Goal: Transaction & Acquisition: Book appointment/travel/reservation

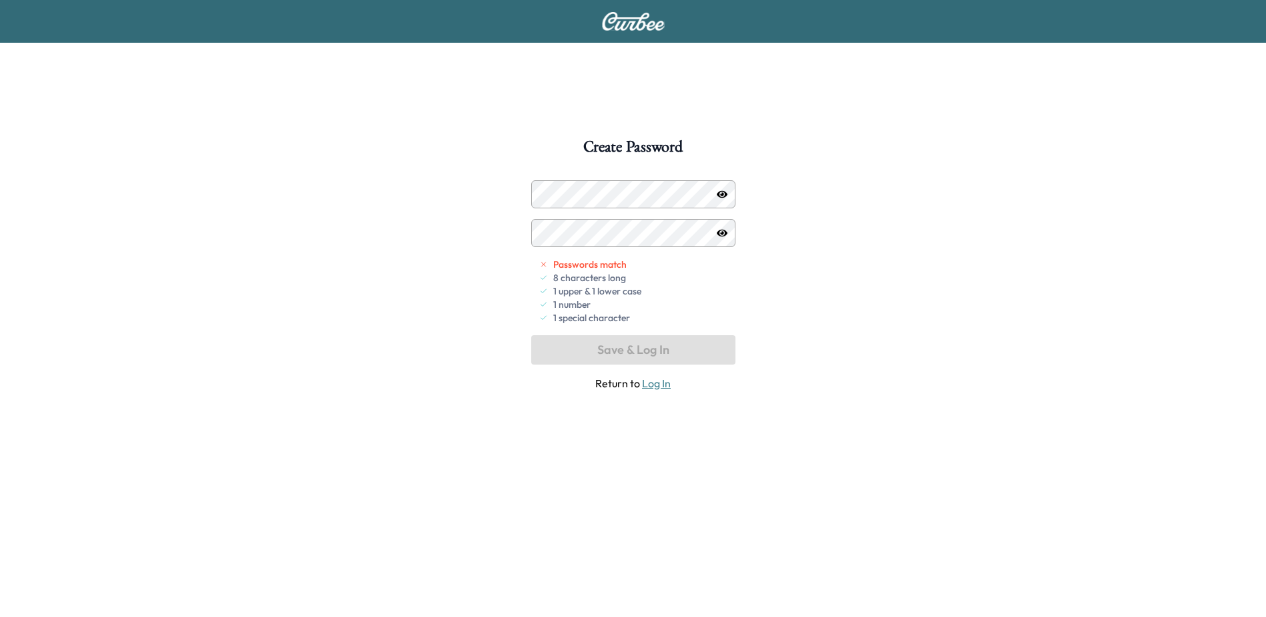
click at [715, 192] on div at bounding box center [722, 194] width 16 height 16
click at [719, 194] on icon "button" at bounding box center [722, 193] width 11 height 7
click at [719, 194] on icon "button" at bounding box center [722, 193] width 11 height 9
click at [665, 340] on button "Save & Log In" at bounding box center [633, 349] width 204 height 29
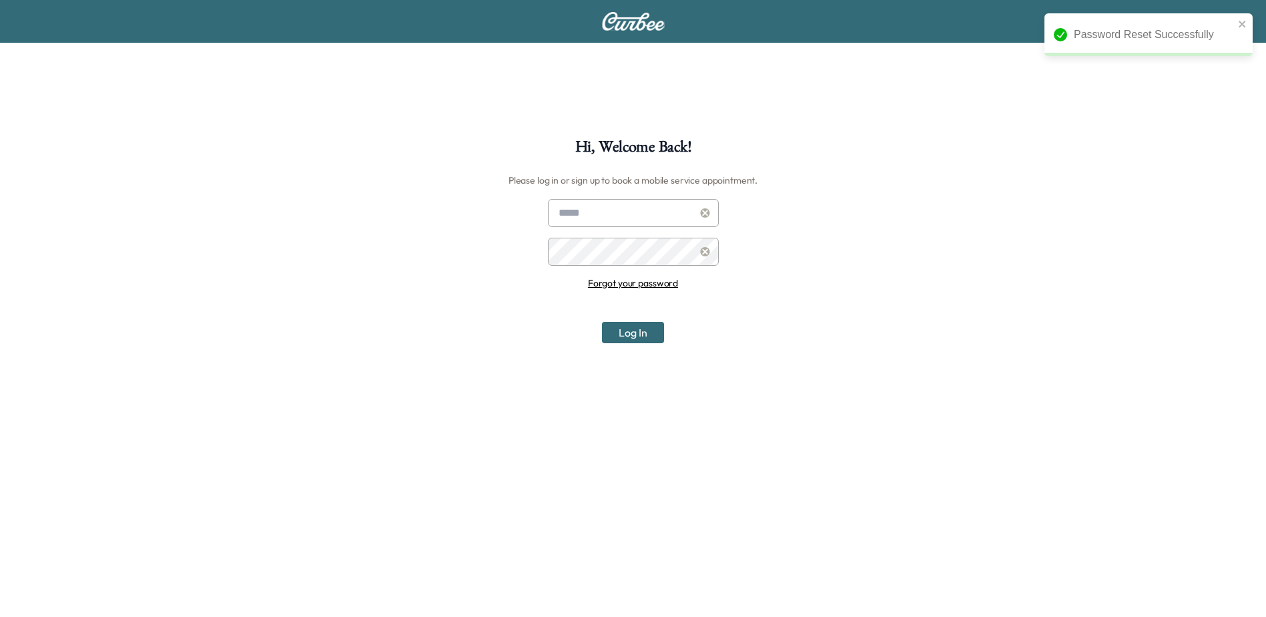
click at [599, 212] on input "text" at bounding box center [633, 213] width 171 height 28
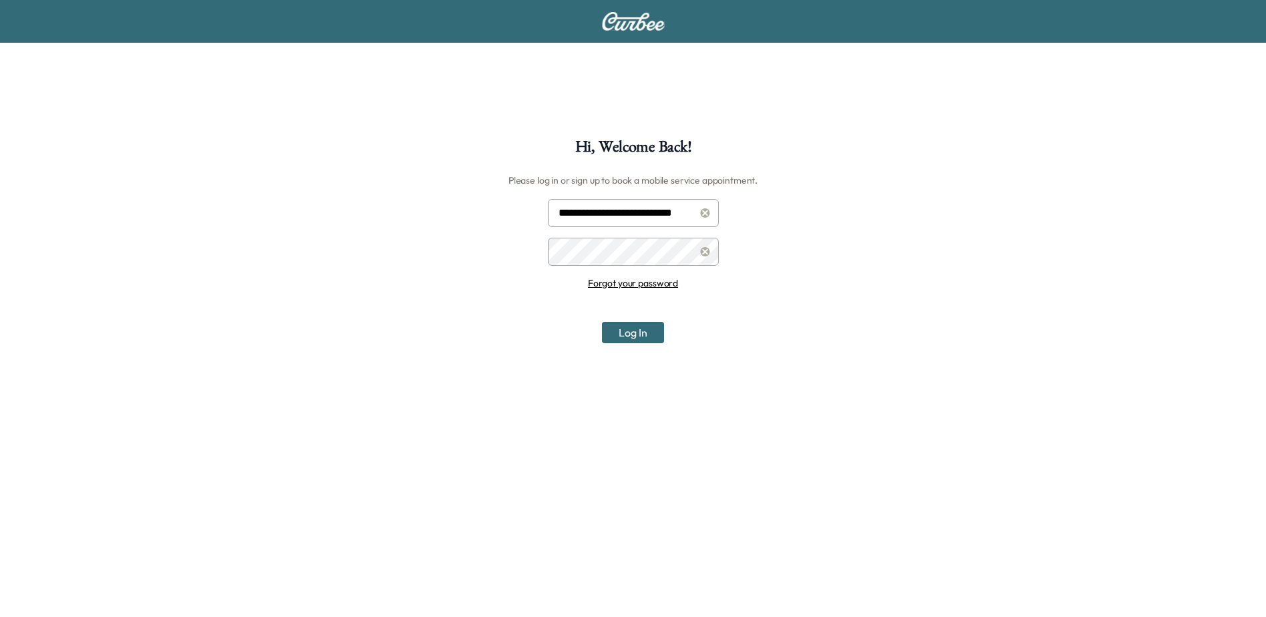
scroll to position [0, 11]
type input "**********"
click at [602, 322] on button "Log In" at bounding box center [633, 332] width 62 height 21
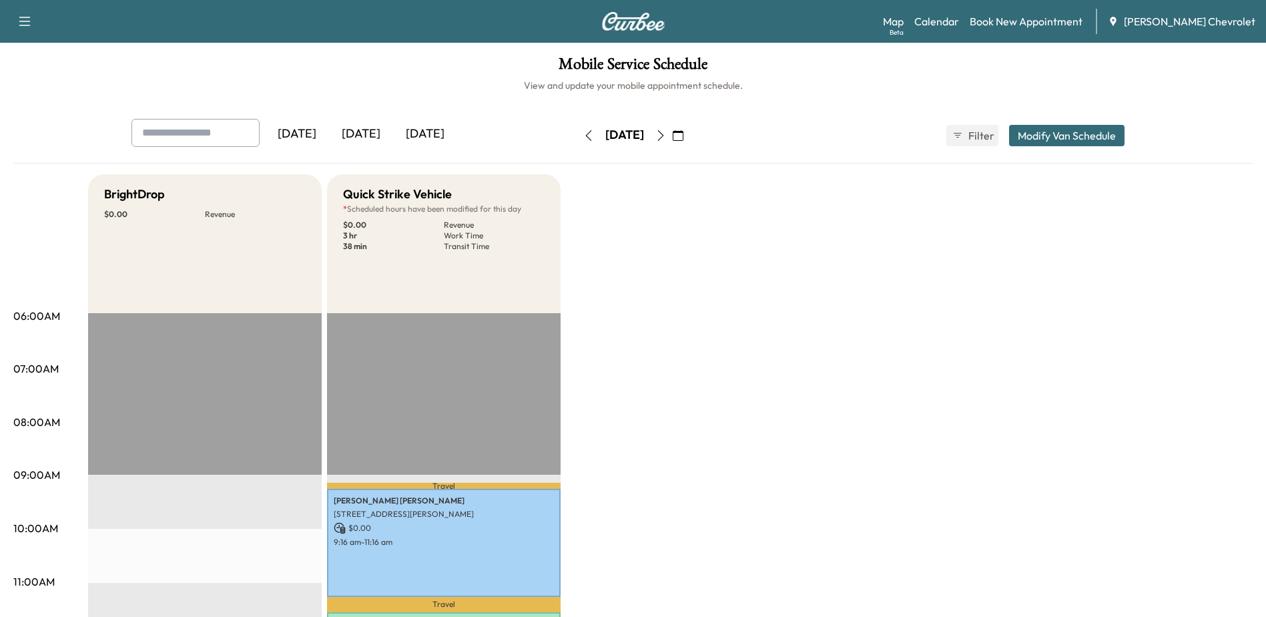
click at [82, 80] on h6 "View and update your mobile appointment schedule." at bounding box center [632, 85] width 1239 height 13
click at [1051, 21] on link "Book New Appointment" at bounding box center [1025, 21] width 113 height 16
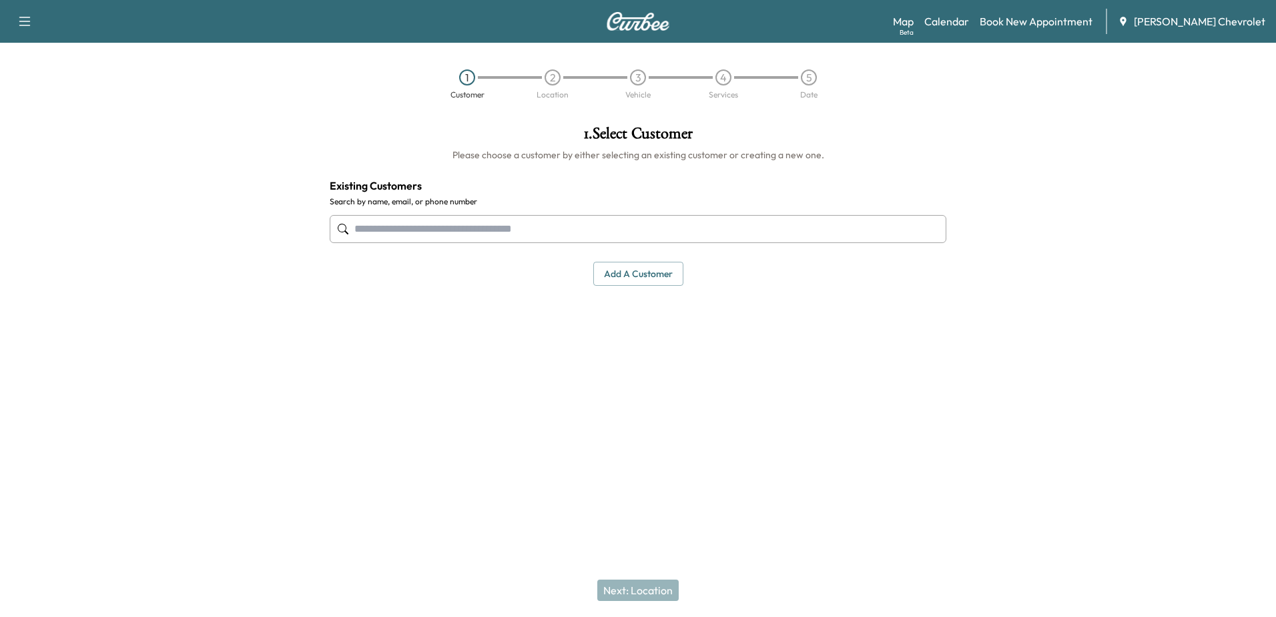
click at [394, 236] on input "text" at bounding box center [638, 229] width 617 height 28
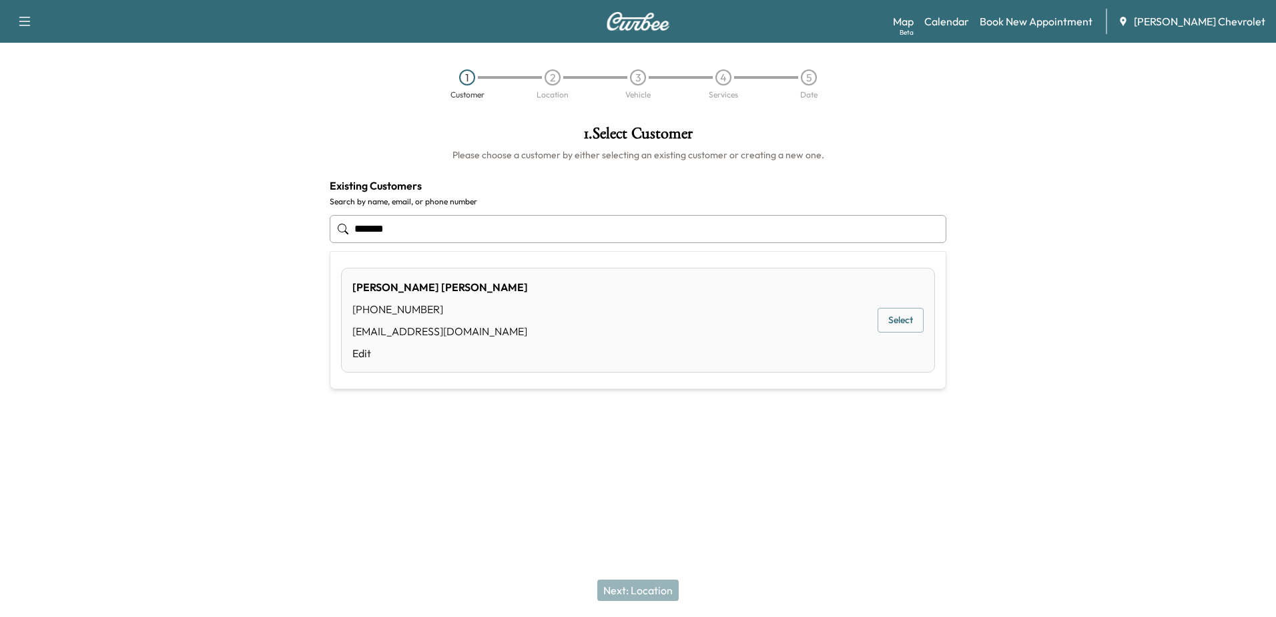
click at [877, 320] on button "Select" at bounding box center [900, 320] width 46 height 25
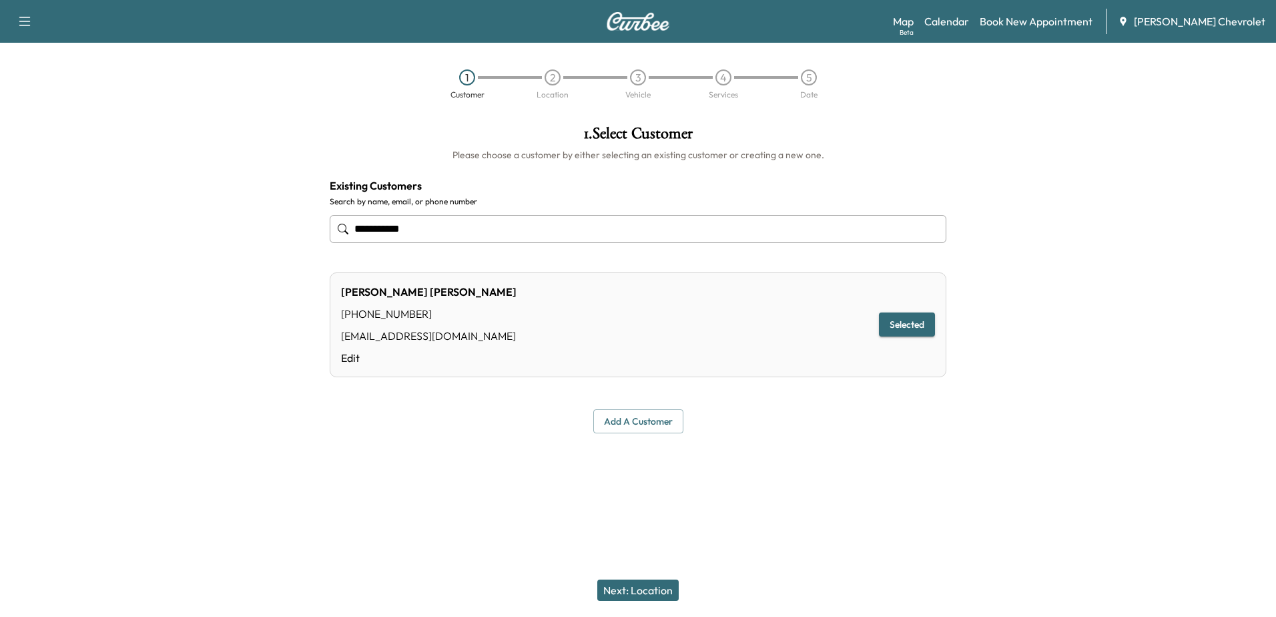
type input "**********"
click at [625, 422] on button "Add a customer" at bounding box center [638, 421] width 90 height 25
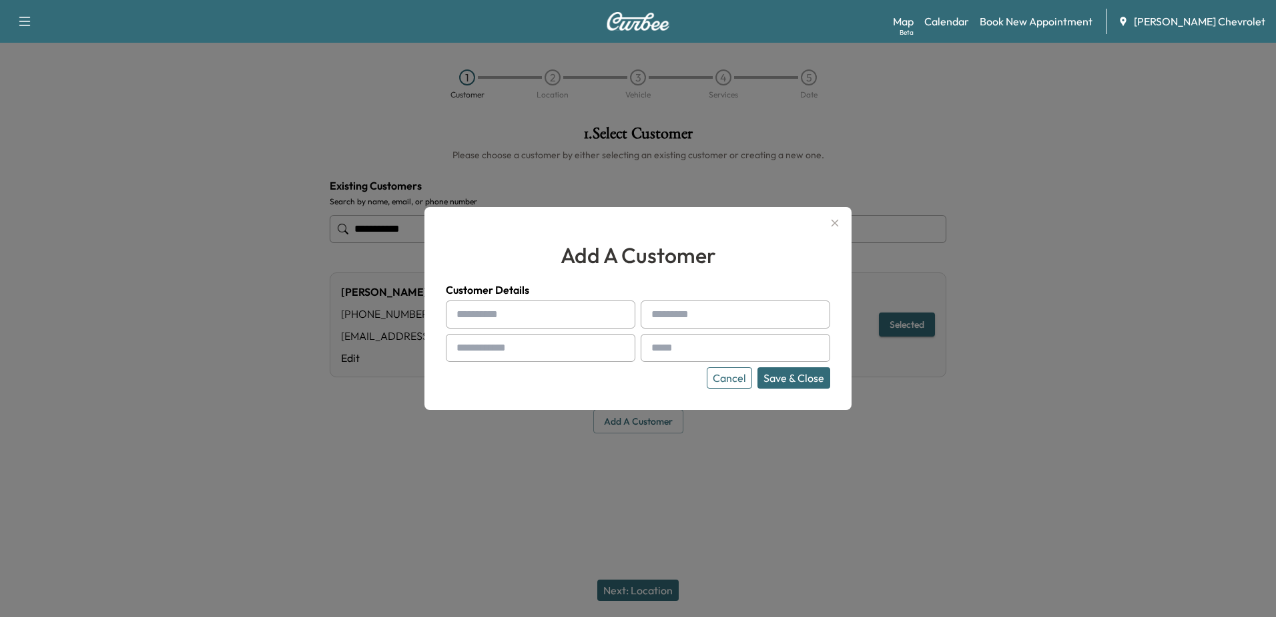
click at [524, 319] on input "text" at bounding box center [540, 314] width 189 height 28
type input "********"
type input "*******"
type input "**********"
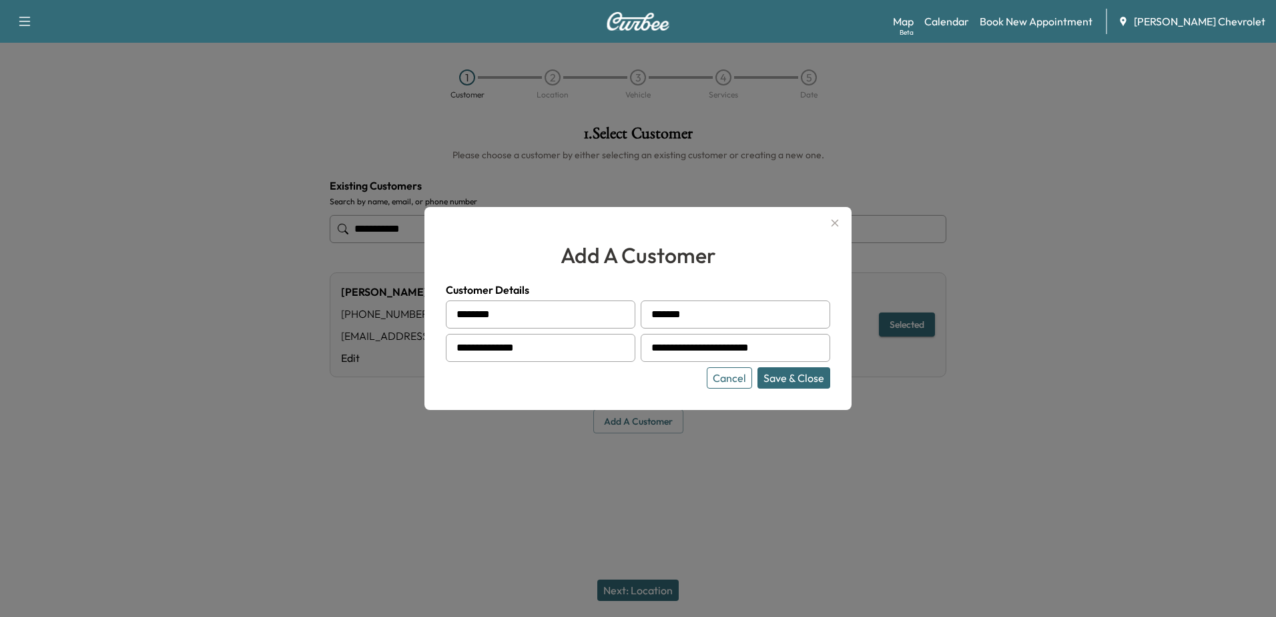
click at [809, 385] on button "Save & Close" at bounding box center [793, 377] width 73 height 21
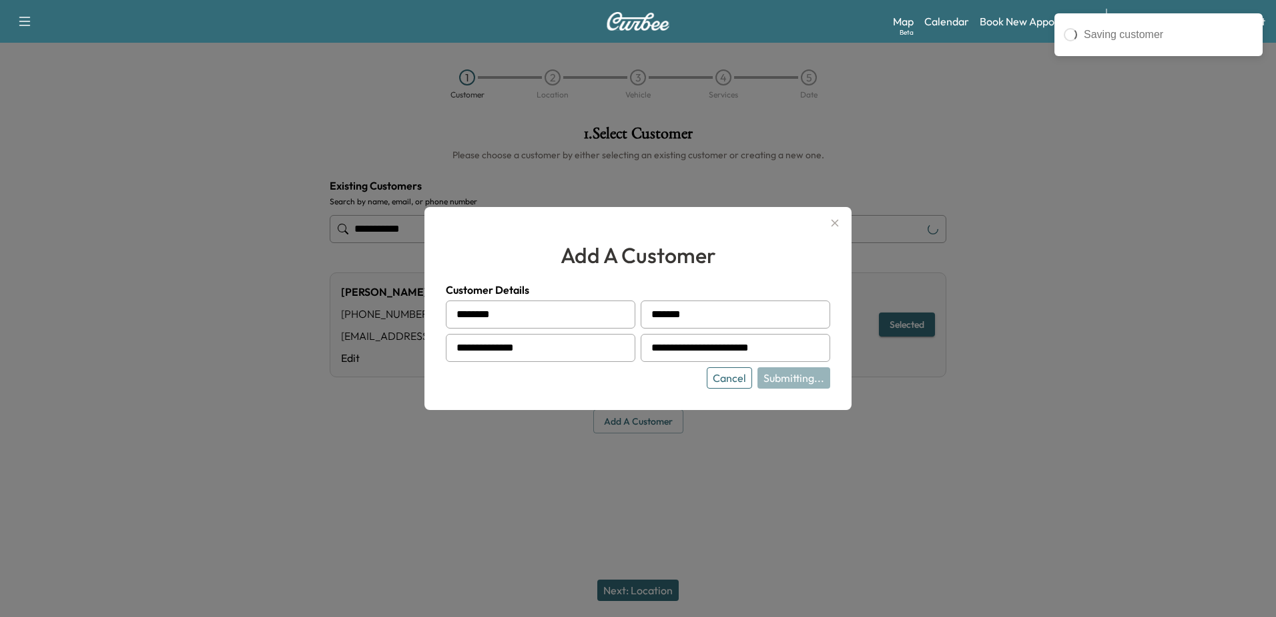
type input "**********"
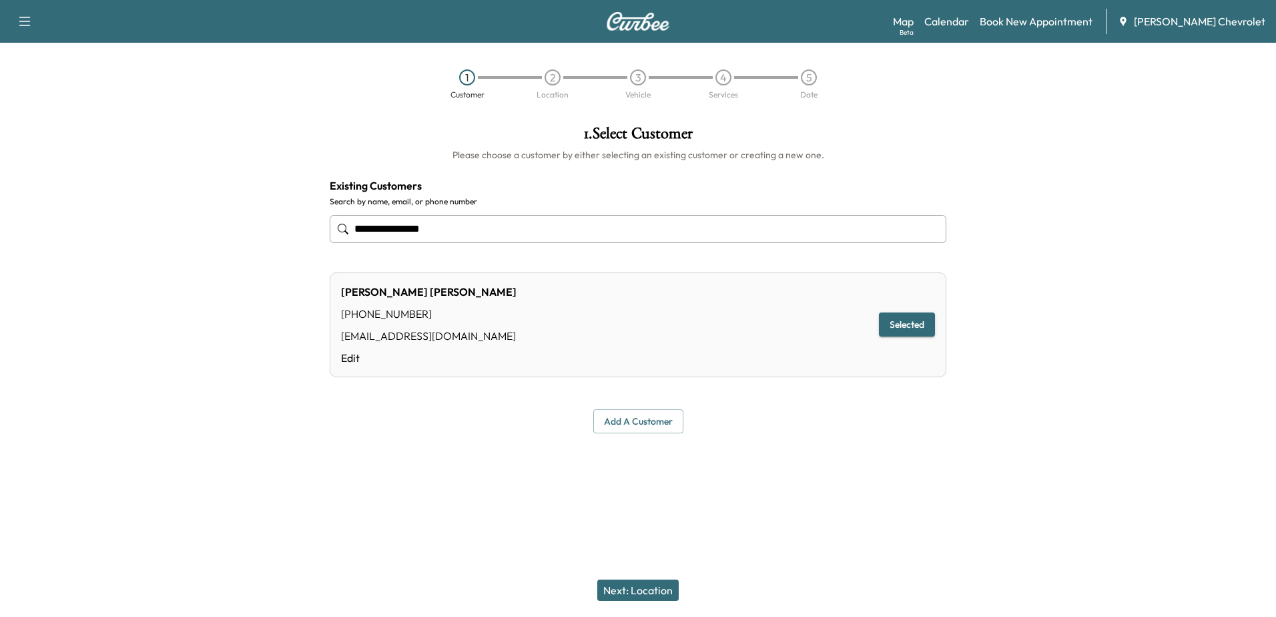
click at [649, 588] on button "Next: Location" at bounding box center [637, 589] width 81 height 21
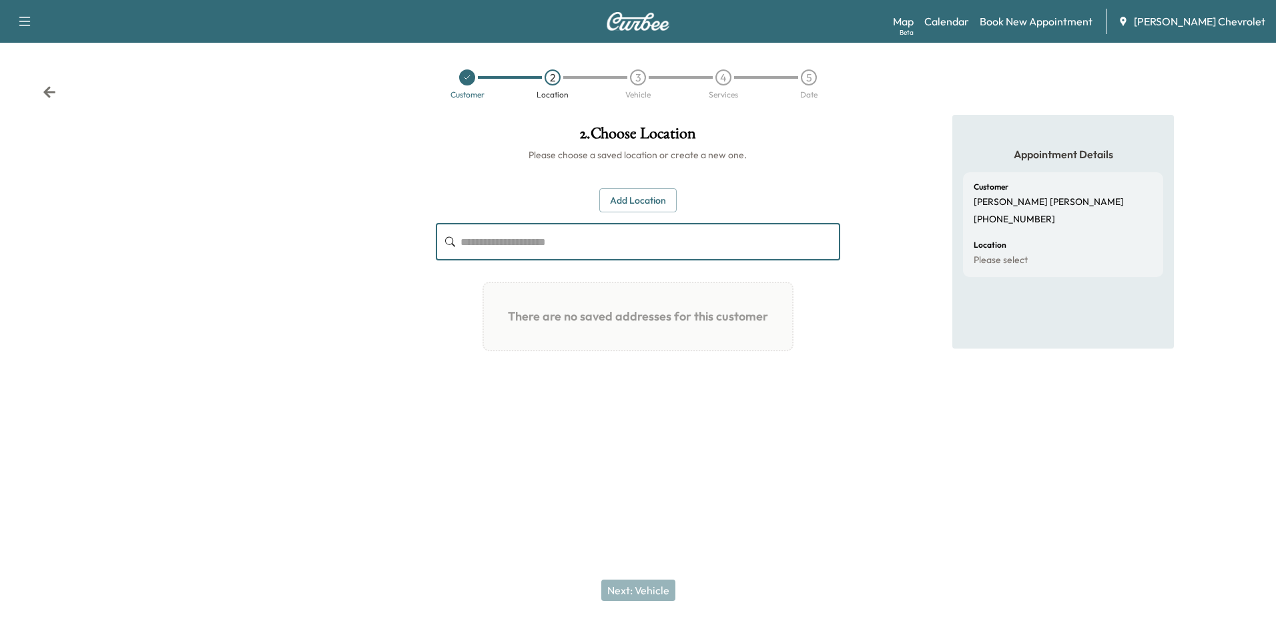
click at [480, 249] on input "text" at bounding box center [649, 241] width 379 height 37
click at [615, 201] on button "Add Location" at bounding box center [637, 200] width 77 height 25
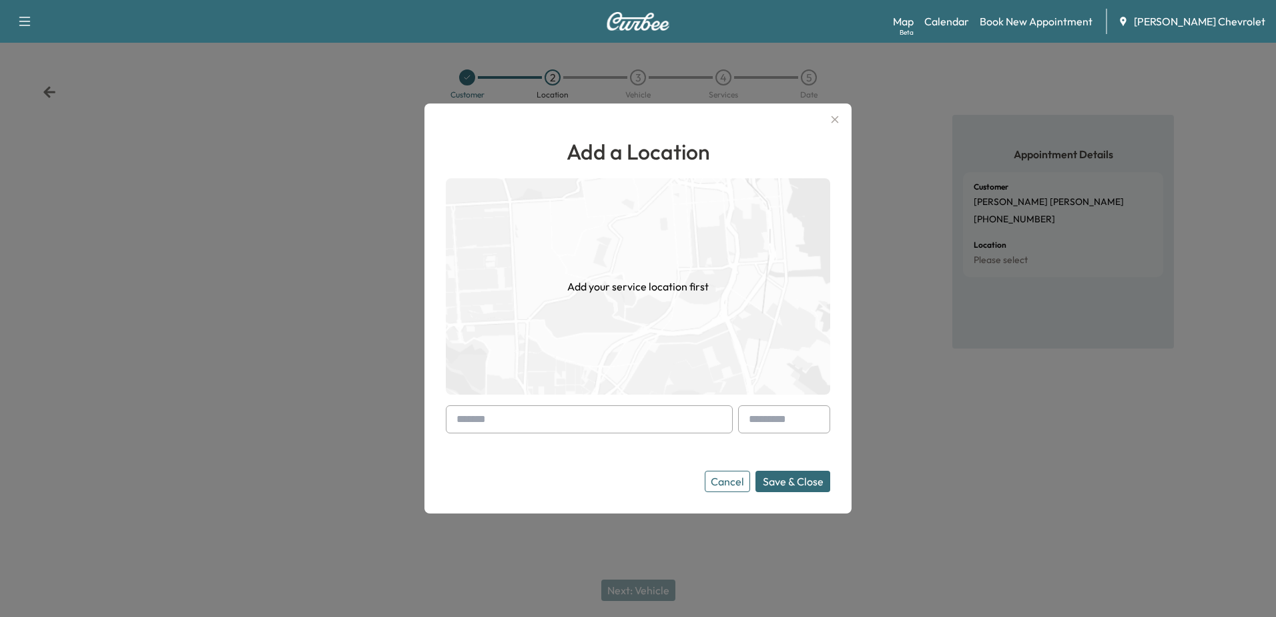
click at [598, 414] on input "text" at bounding box center [589, 419] width 287 height 28
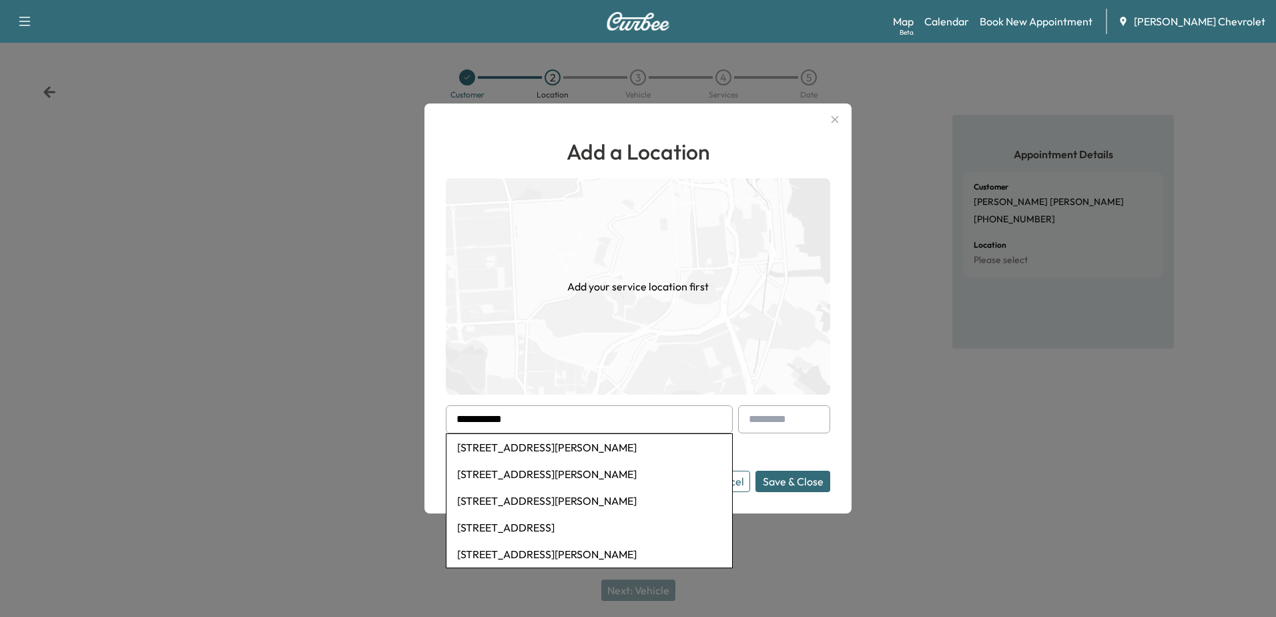
click at [574, 451] on li "[STREET_ADDRESS][PERSON_NAME]" at bounding box center [589, 447] width 286 height 27
type input "**********"
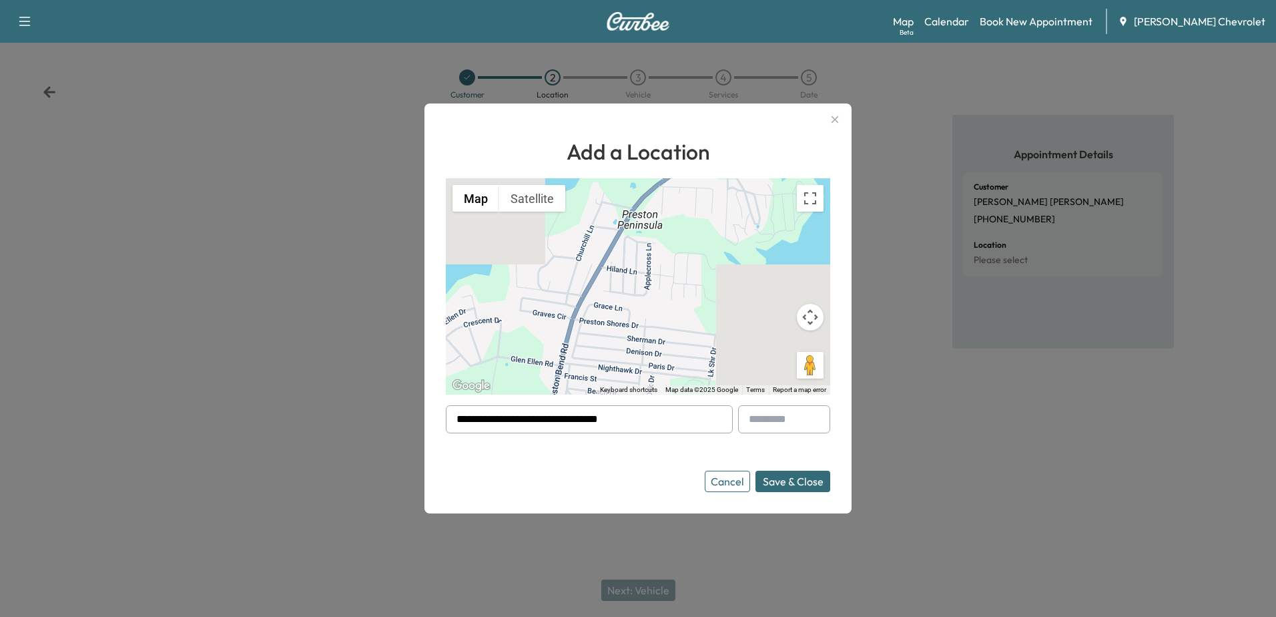
click at [788, 478] on button "Save & Close" at bounding box center [792, 480] width 75 height 21
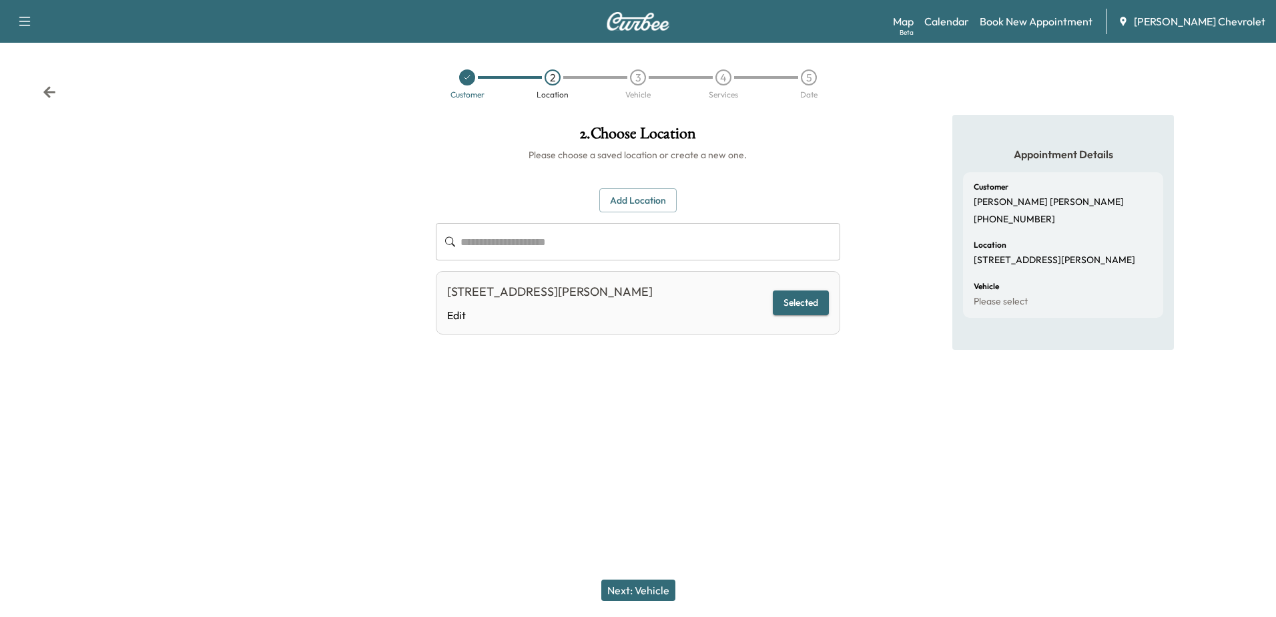
click at [650, 591] on button "Next: Vehicle" at bounding box center [638, 589] width 74 height 21
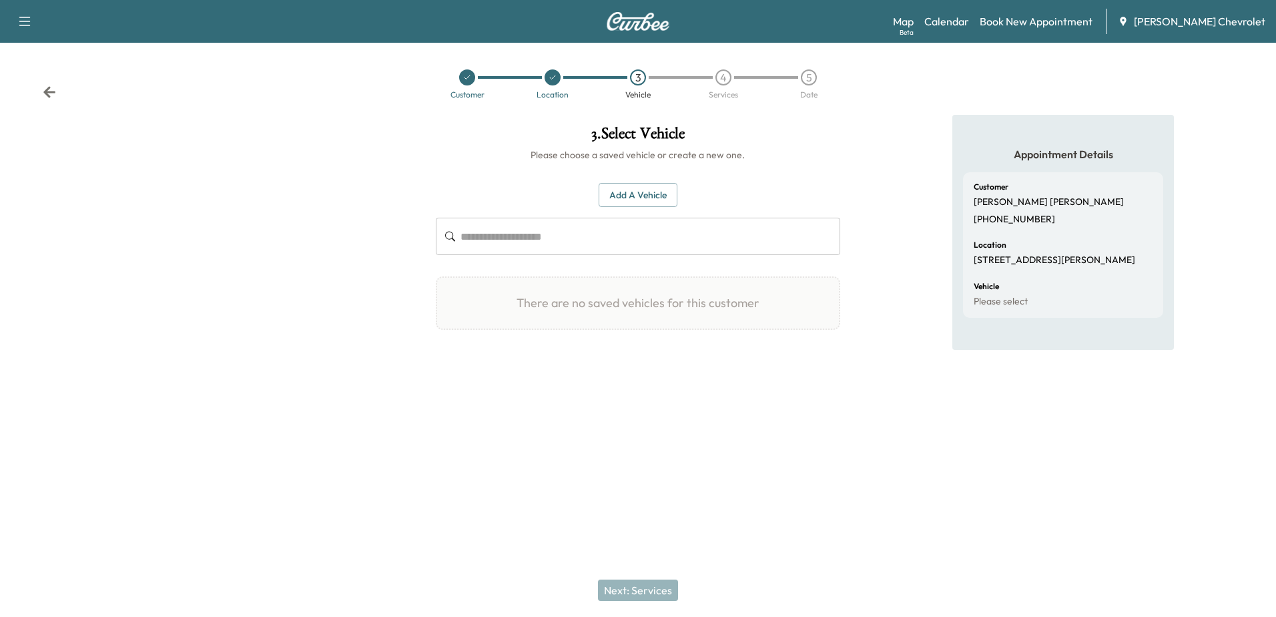
click at [635, 192] on button "Add a Vehicle" at bounding box center [638, 195] width 79 height 25
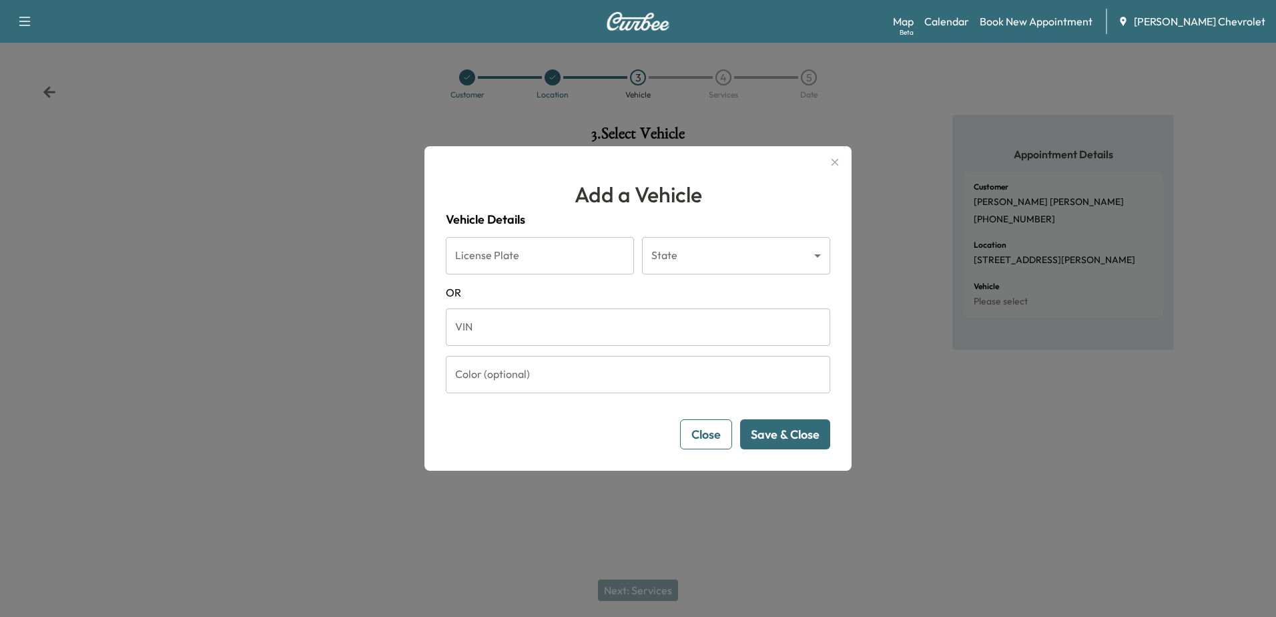
click at [463, 260] on input "License Plate" at bounding box center [540, 255] width 188 height 37
click at [474, 324] on input "VIN" at bounding box center [638, 326] width 384 height 37
paste input "**********"
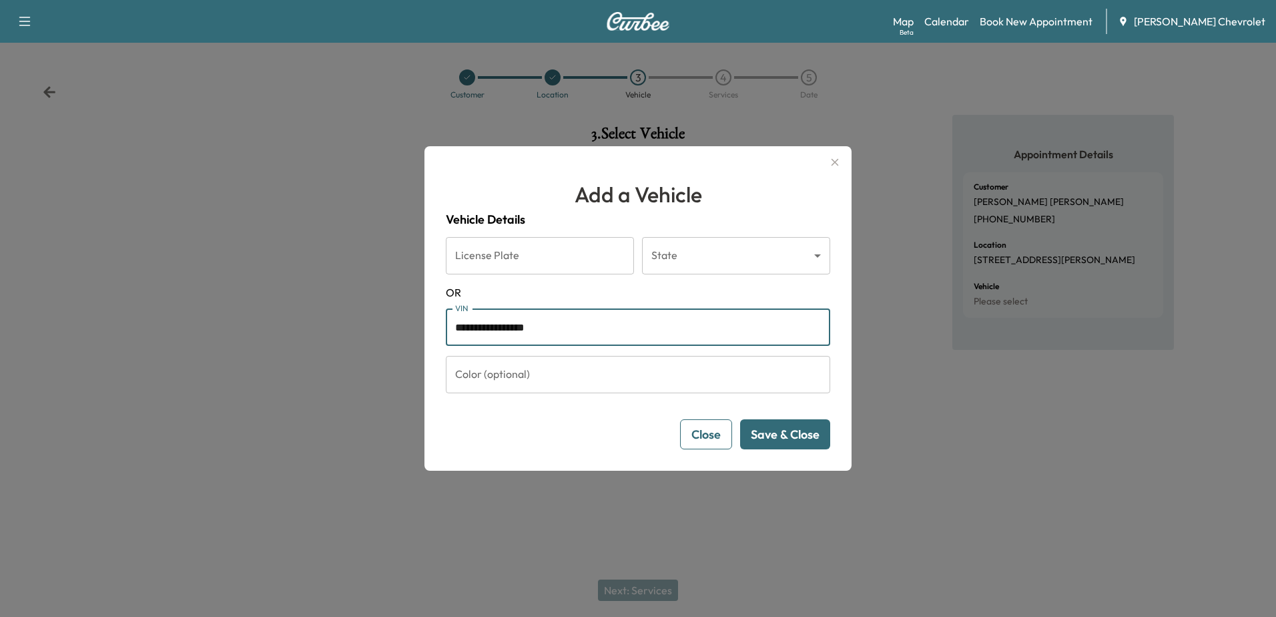
type input "**********"
click at [797, 432] on button "Save & Close" at bounding box center [785, 434] width 90 height 30
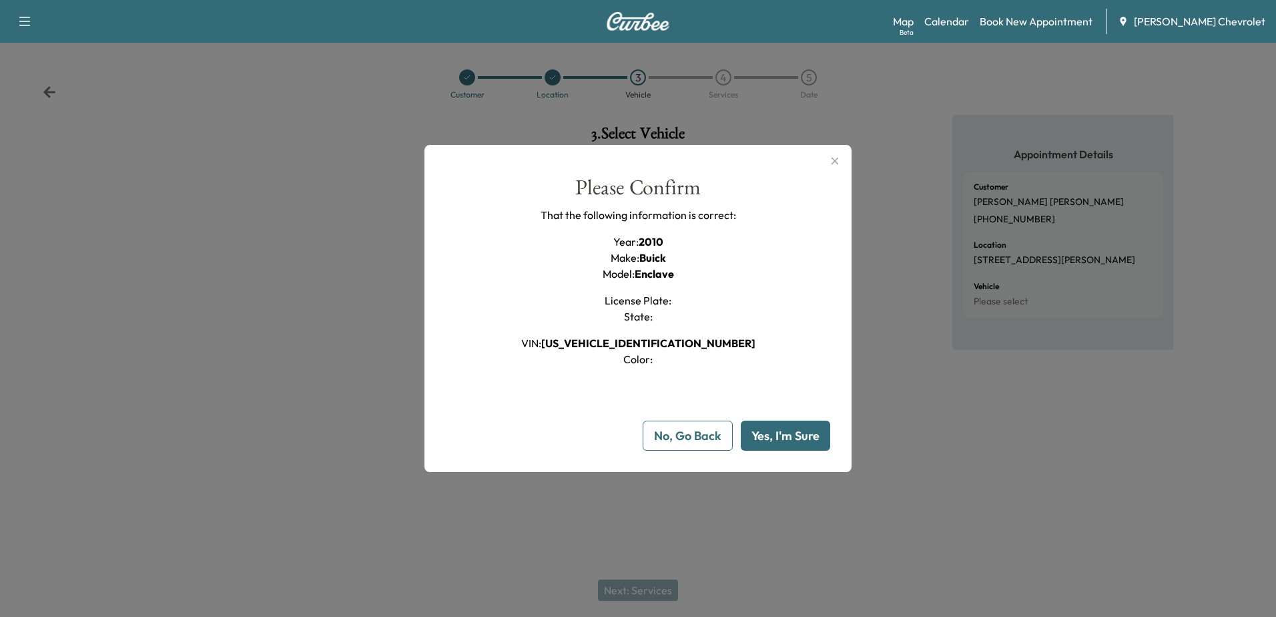
click at [781, 432] on button "Yes, I'm Sure" at bounding box center [785, 435] width 89 height 30
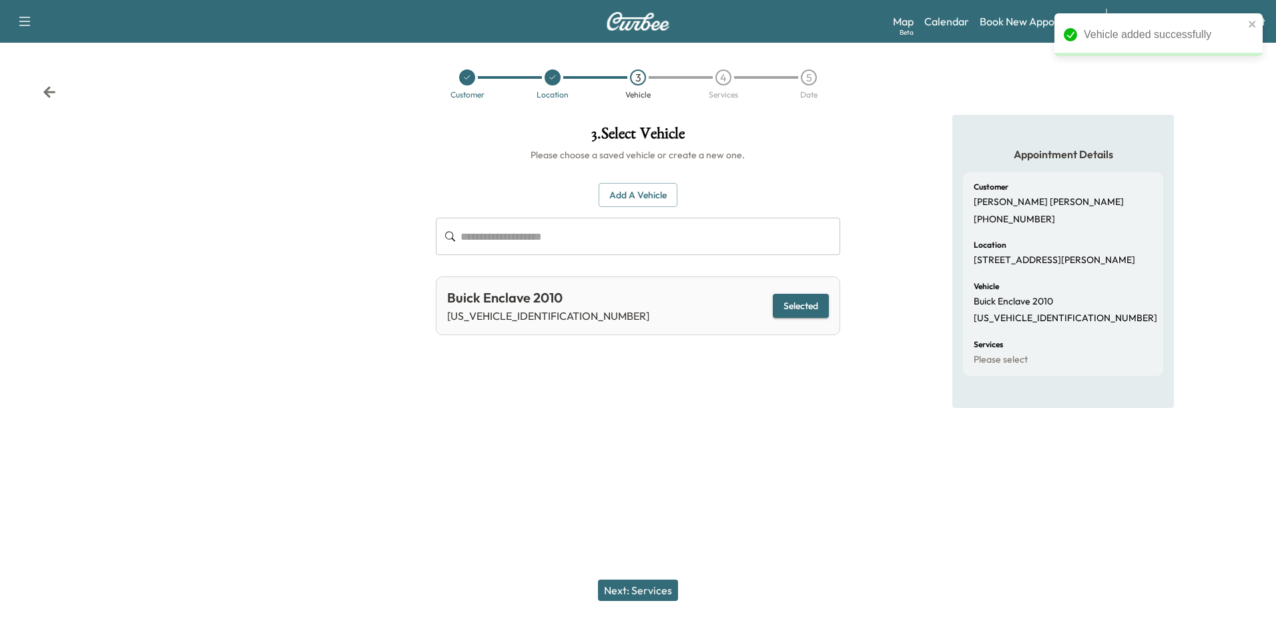
click at [621, 587] on button "Next: Services" at bounding box center [638, 589] width 80 height 21
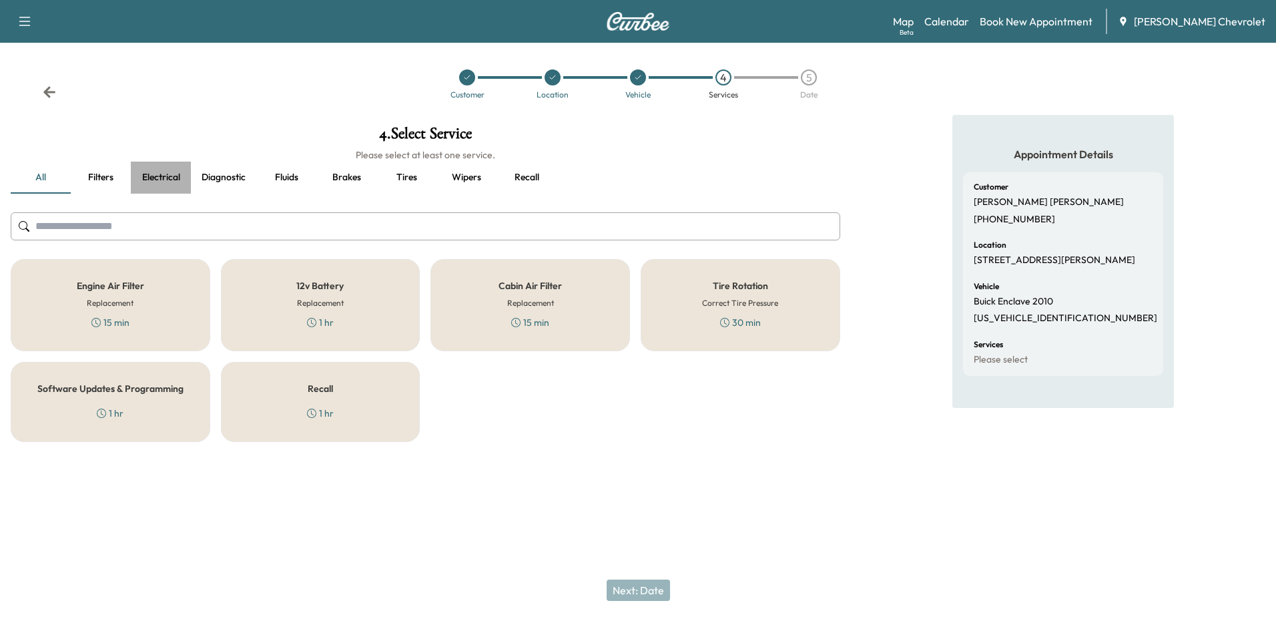
click at [170, 173] on button "Electrical" at bounding box center [161, 177] width 60 height 32
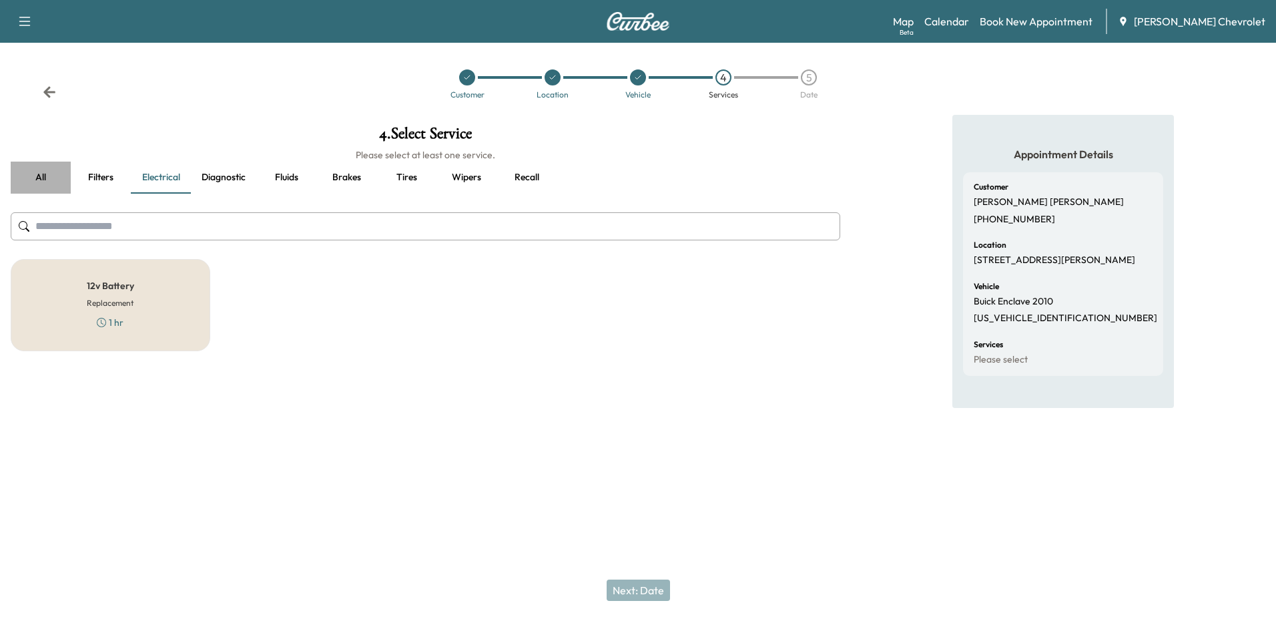
click at [36, 180] on button "all" at bounding box center [41, 177] width 60 height 32
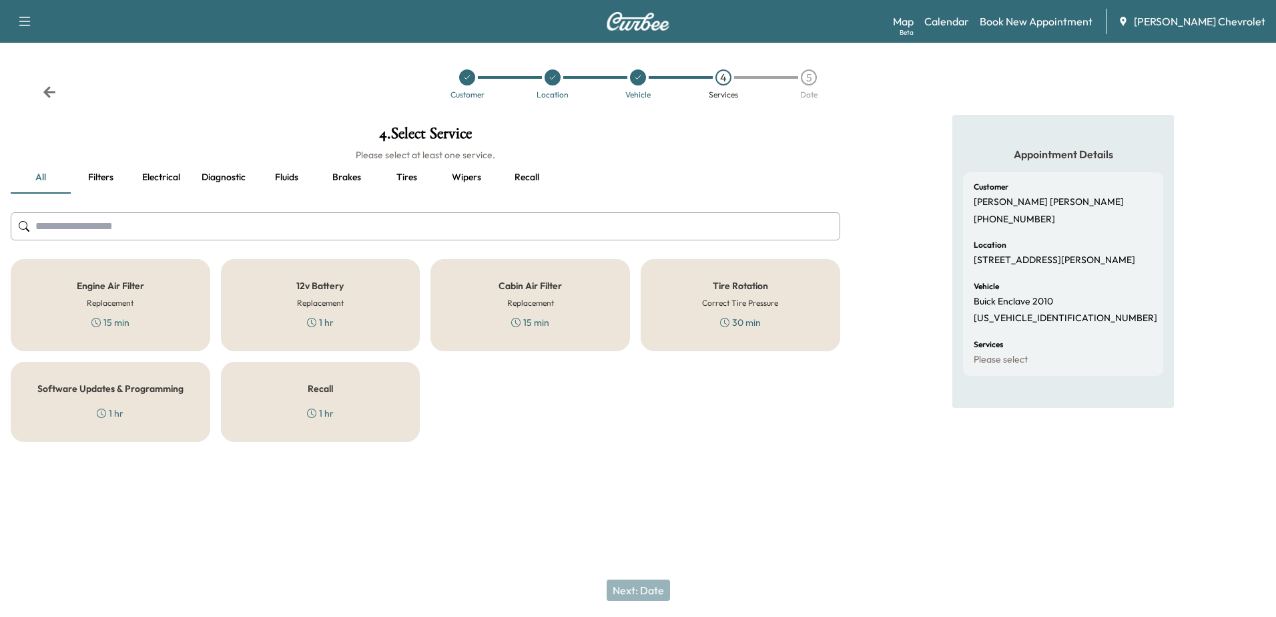
click at [357, 416] on div "Recall 1 hr" at bounding box center [321, 402] width 200 height 80
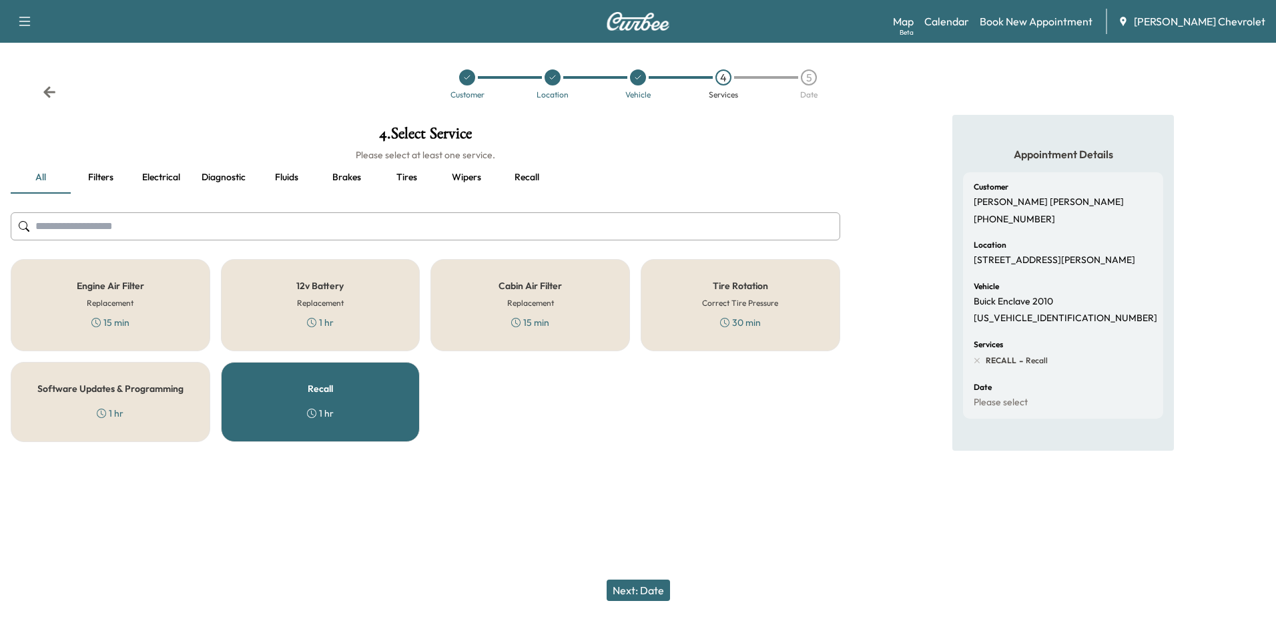
click at [656, 309] on div "Tire Rotation Correct Tire Pressure 30 min" at bounding box center [741, 305] width 200 height 92
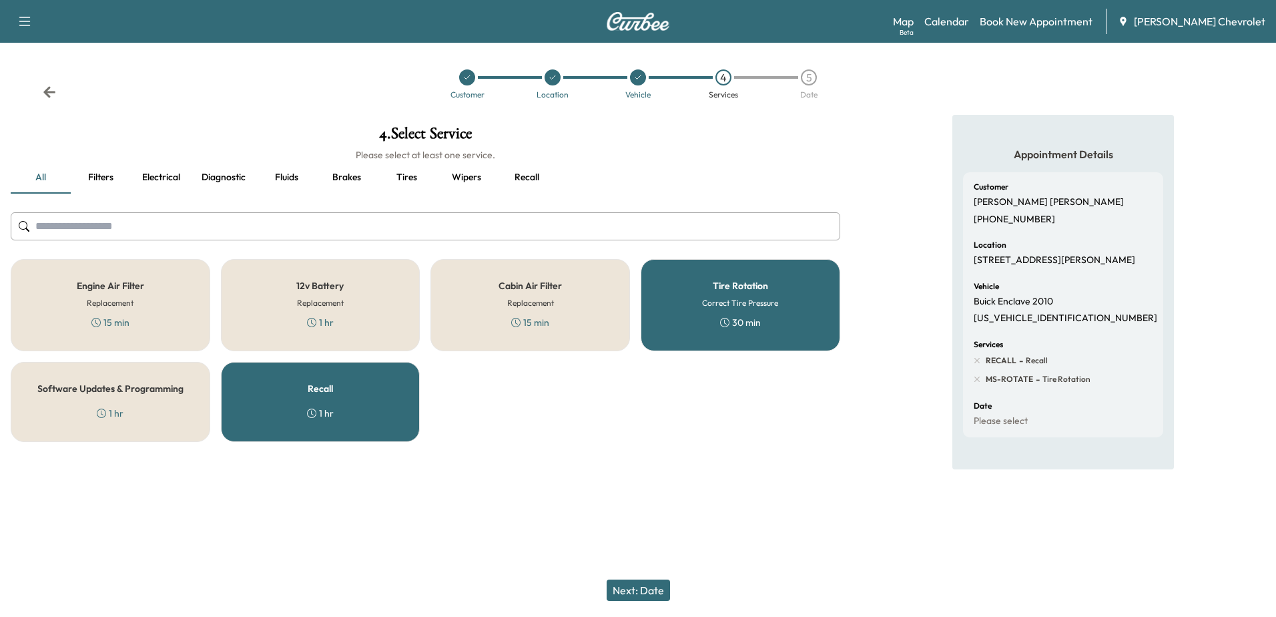
click at [727, 311] on div "Tire Rotation Correct Tire Pressure 30 min" at bounding box center [741, 305] width 200 height 92
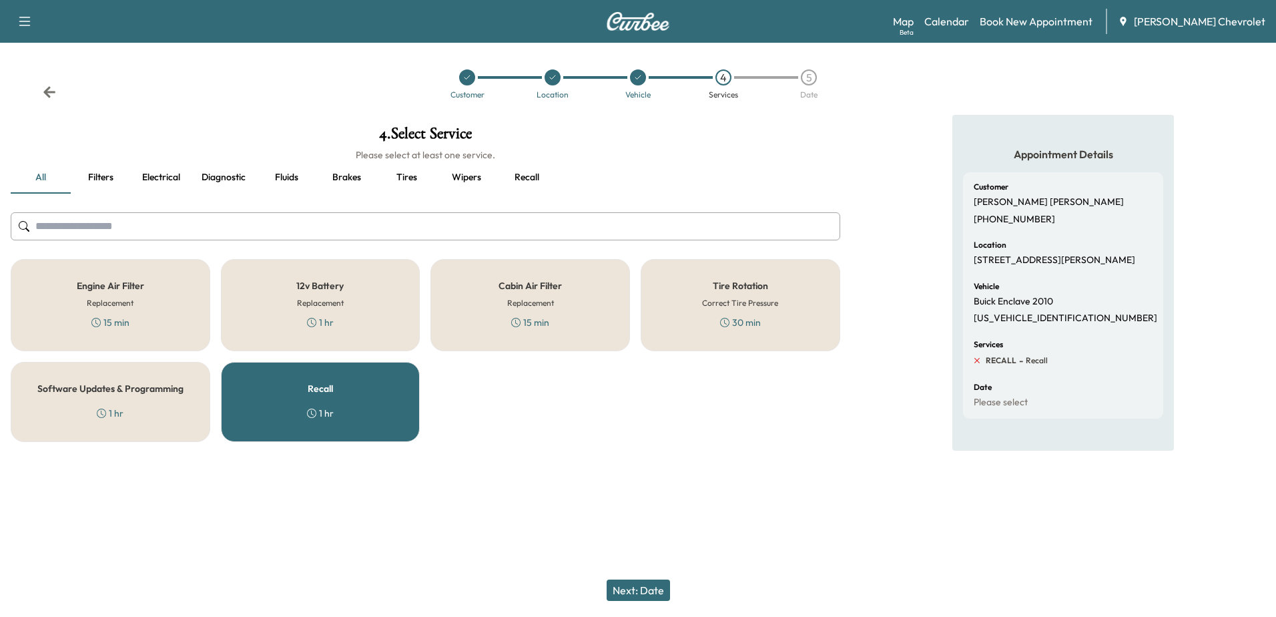
click at [979, 362] on icon at bounding box center [976, 360] width 5 height 5
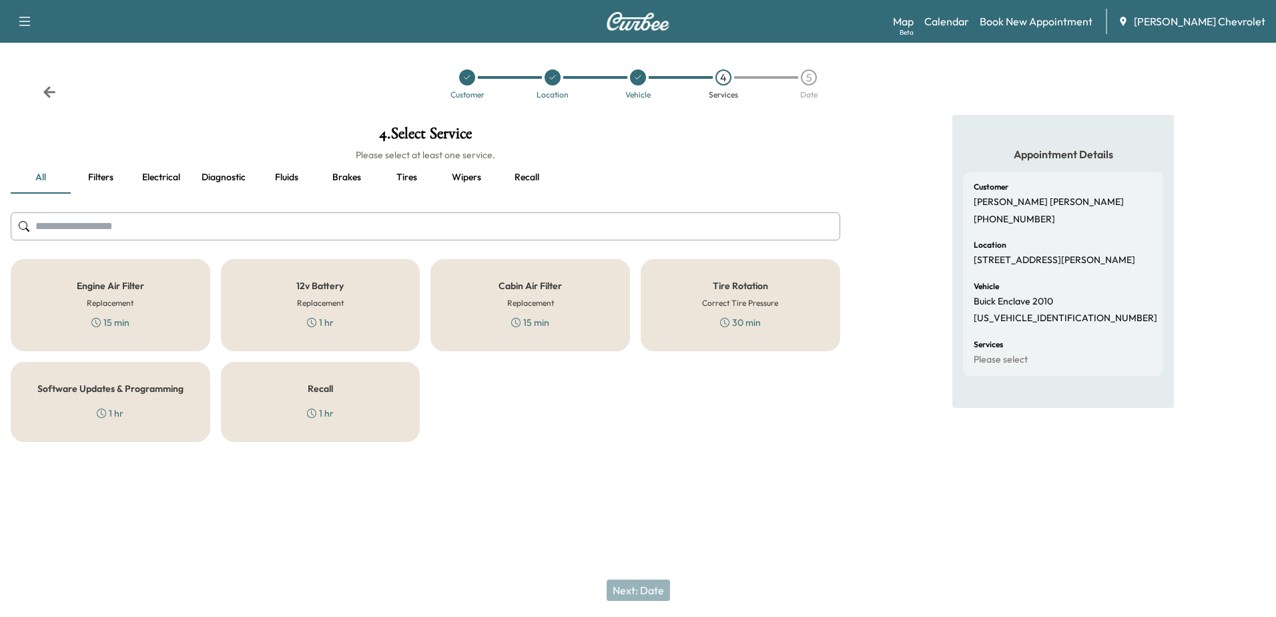
click at [288, 177] on button "Fluids" at bounding box center [286, 177] width 60 height 32
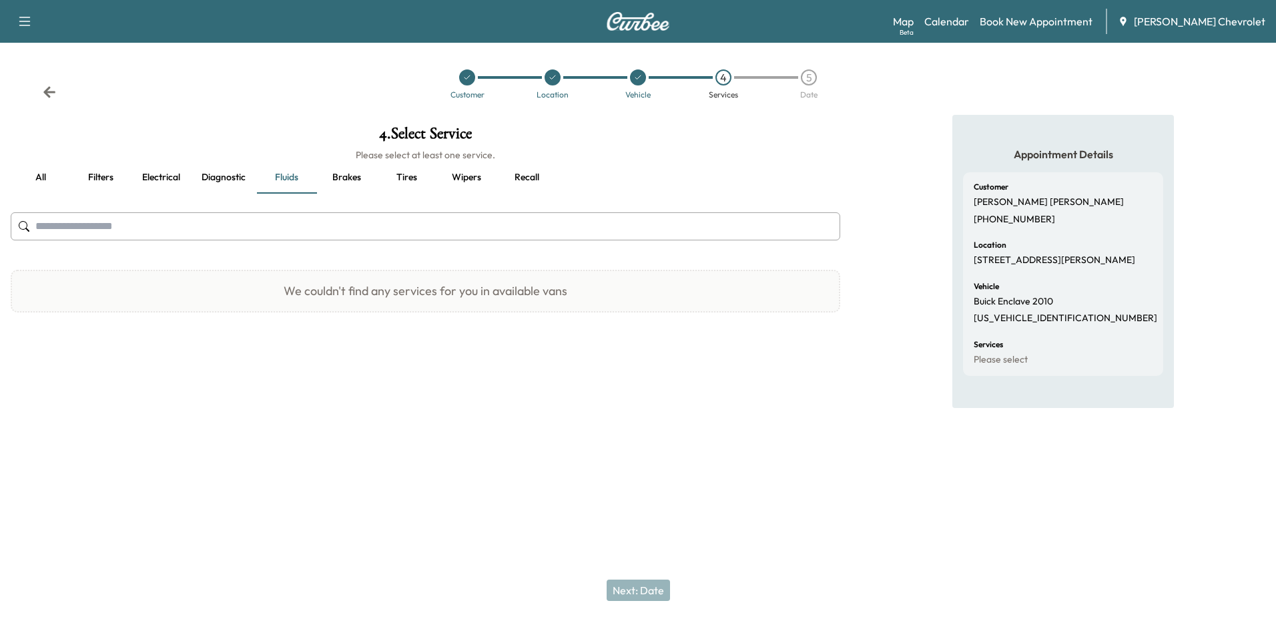
click at [393, 177] on button "Tires" at bounding box center [406, 177] width 60 height 32
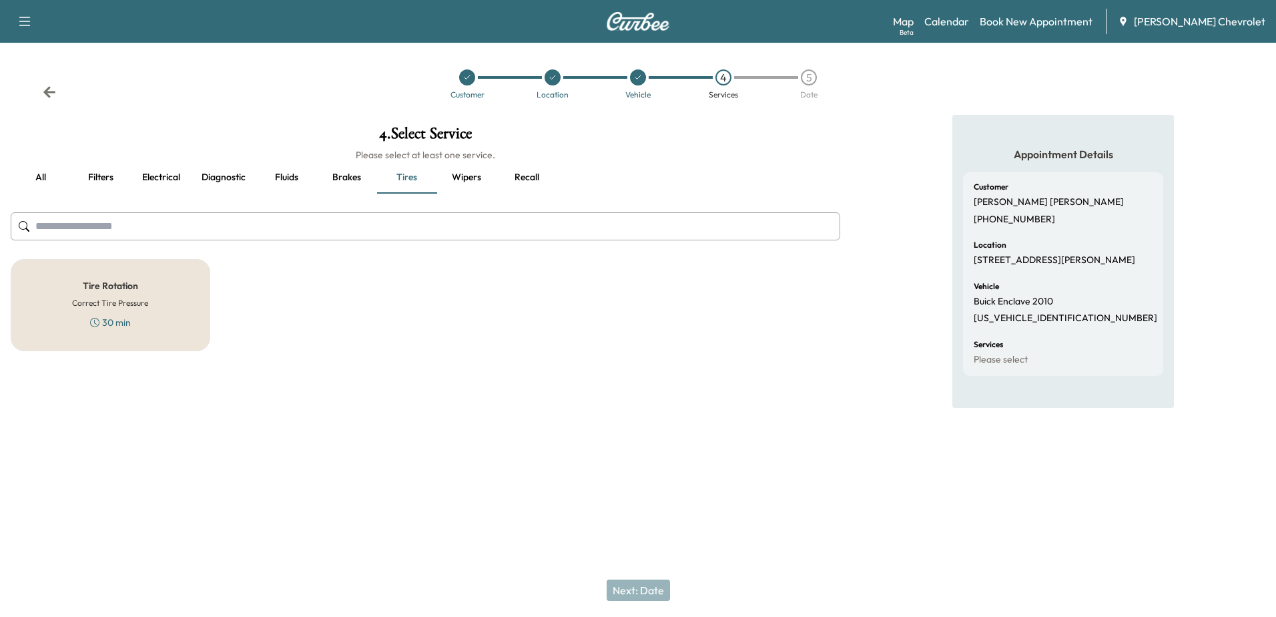
click at [456, 181] on button "Wipers" at bounding box center [466, 177] width 60 height 32
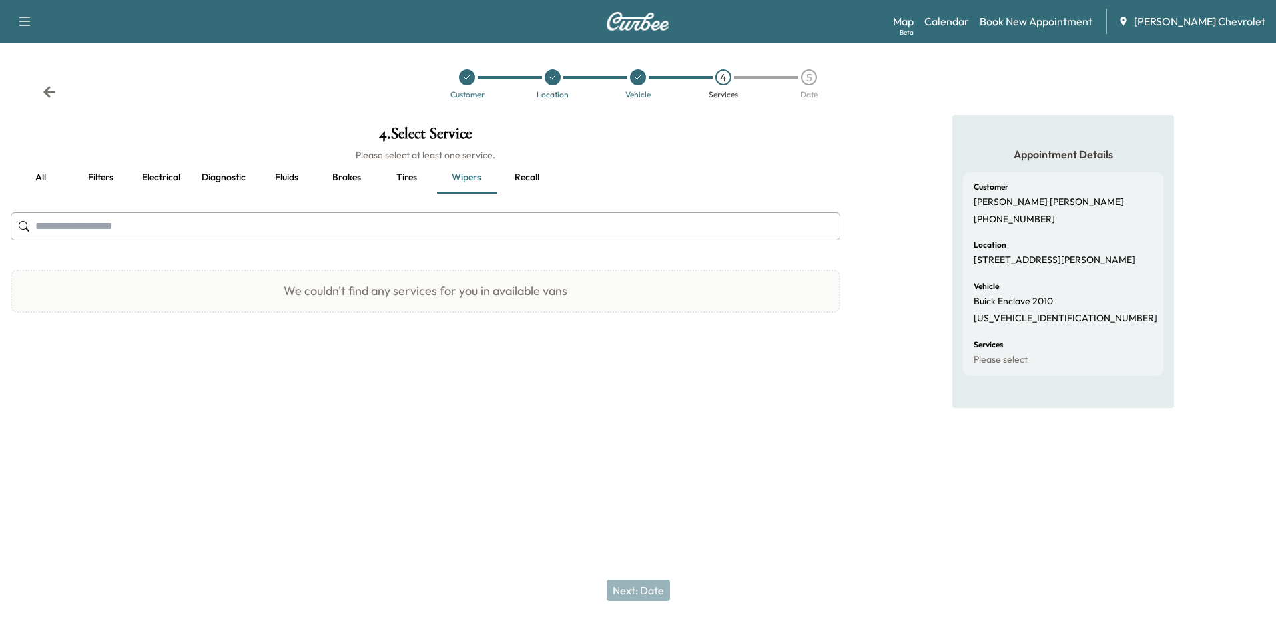
click at [533, 179] on button "Recall" at bounding box center [526, 177] width 60 height 32
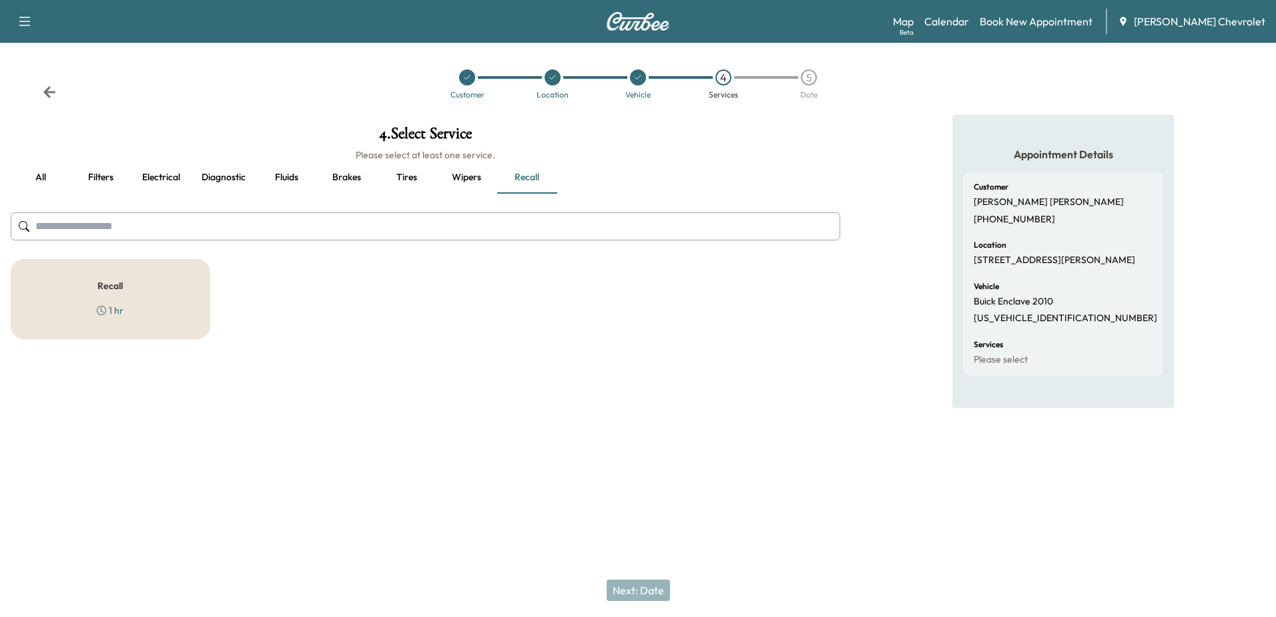
click at [113, 173] on button "Filters" at bounding box center [101, 177] width 60 height 32
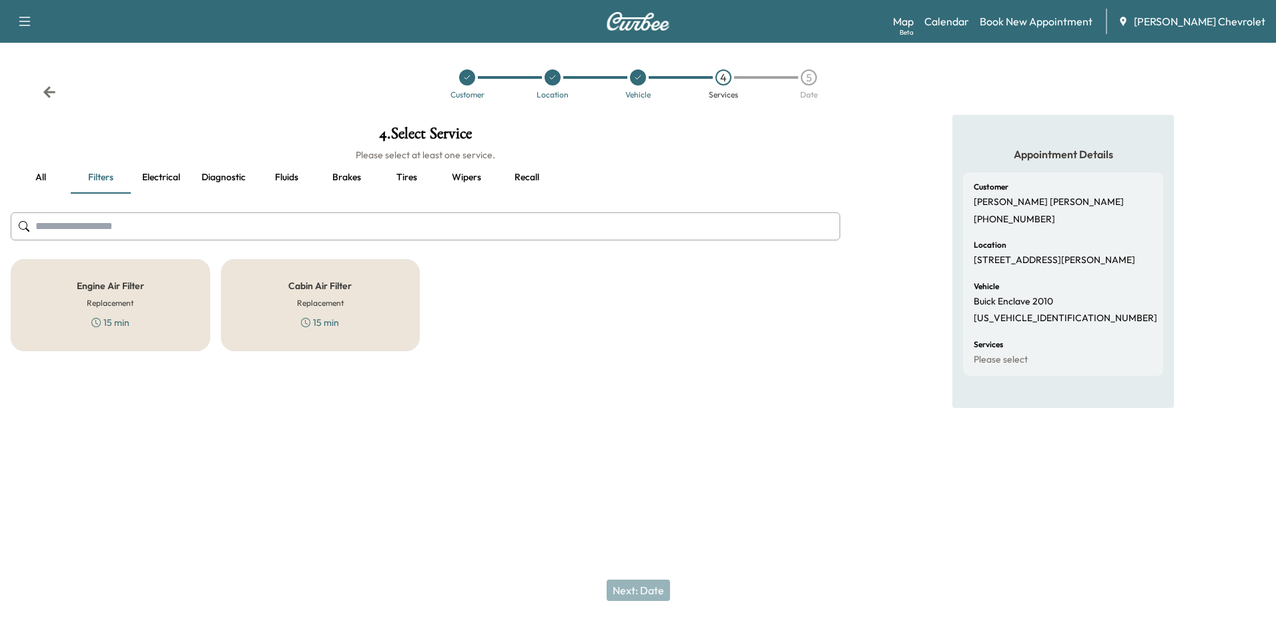
click at [243, 177] on button "Diagnostic" at bounding box center [223, 177] width 65 height 32
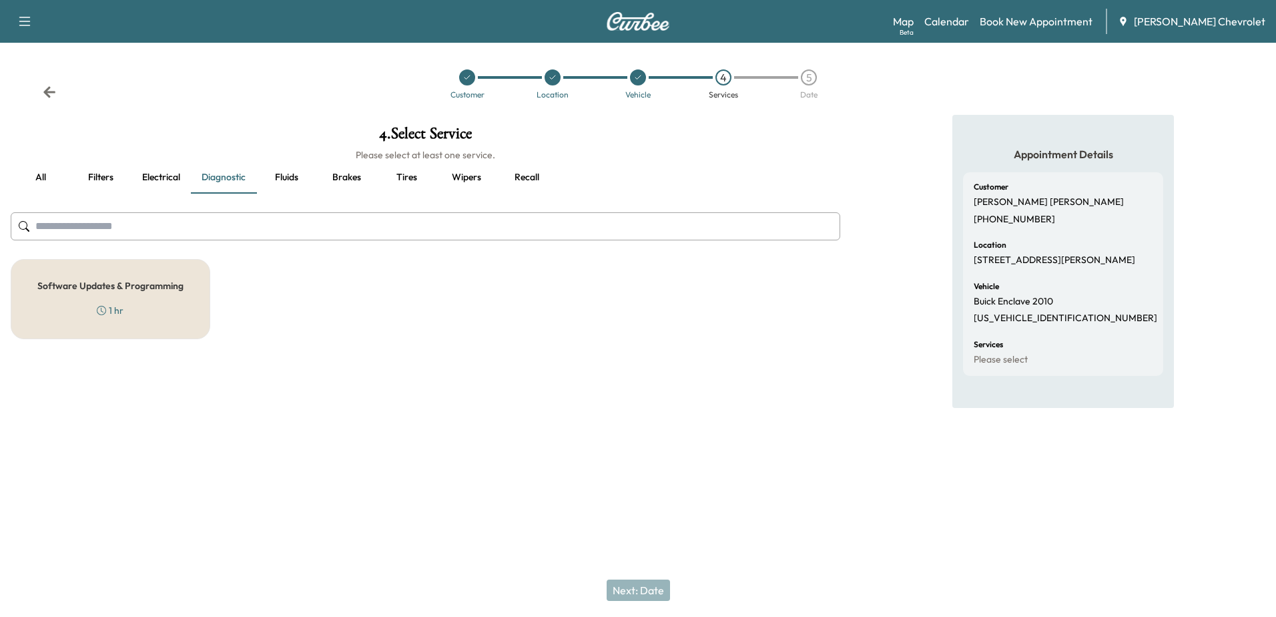
click at [115, 181] on button "Filters" at bounding box center [101, 177] width 60 height 32
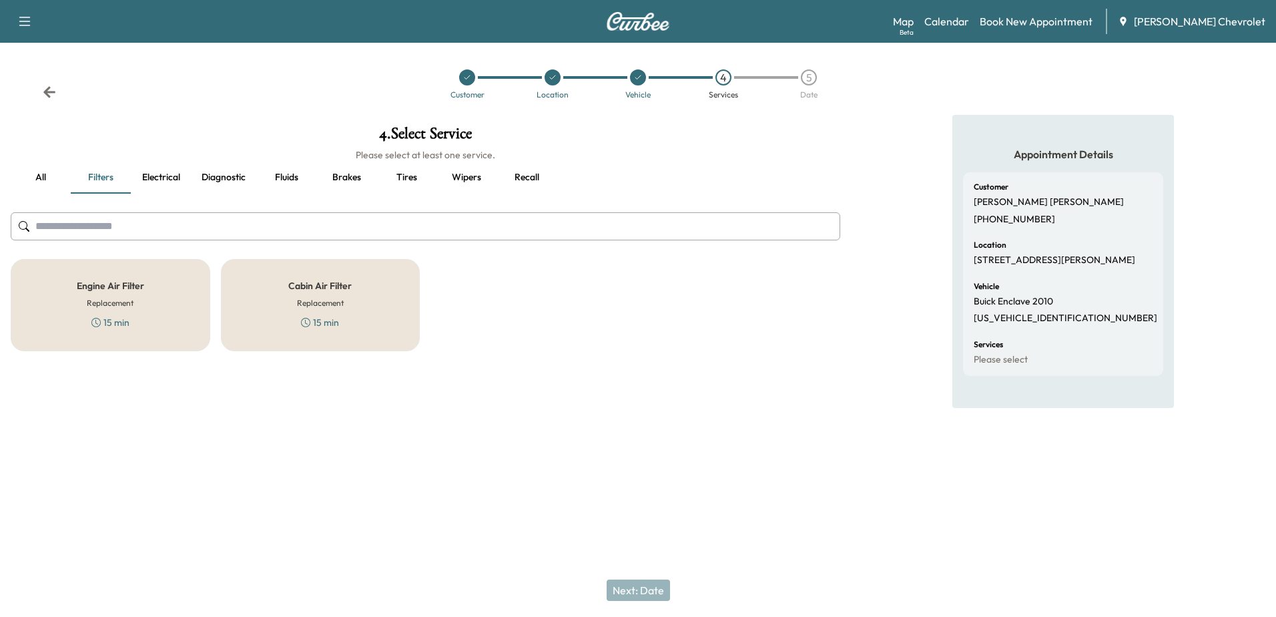
click at [268, 290] on div "Cabin Air Filter Replacement 15 min" at bounding box center [321, 305] width 200 height 92
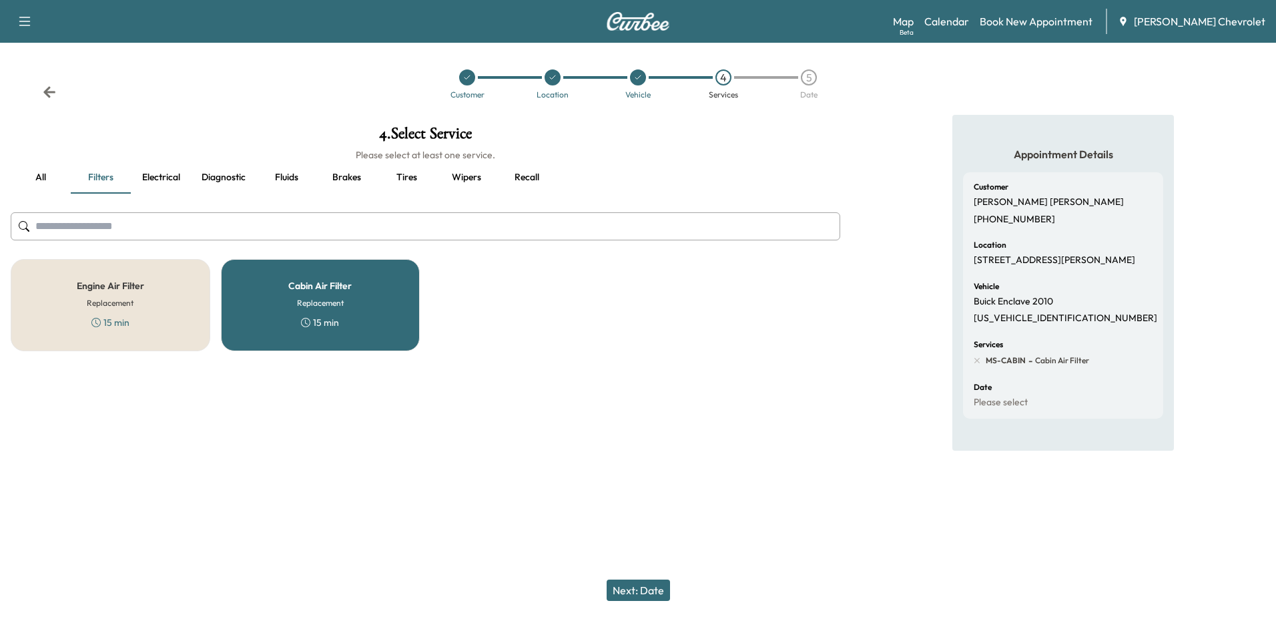
click at [276, 300] on div "Cabin Air Filter Replacement 15 min" at bounding box center [321, 305] width 200 height 92
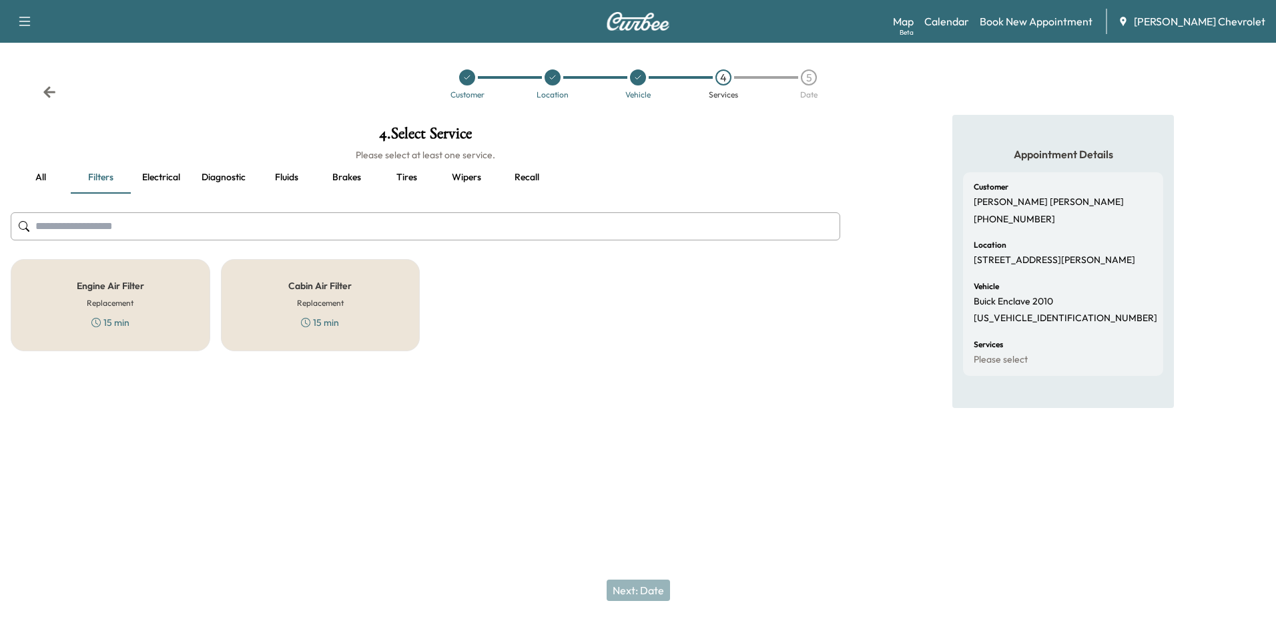
click at [274, 316] on div "Cabin Air Filter Replacement 15 min" at bounding box center [321, 305] width 200 height 92
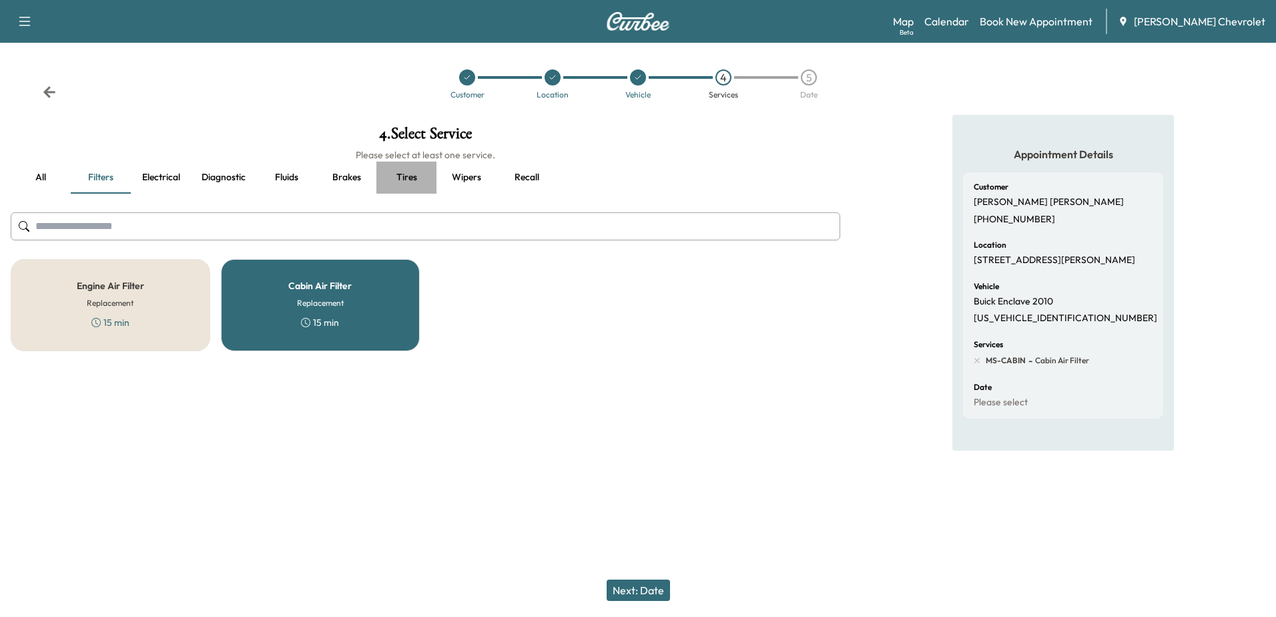
click at [402, 175] on button "Tires" at bounding box center [406, 177] width 60 height 32
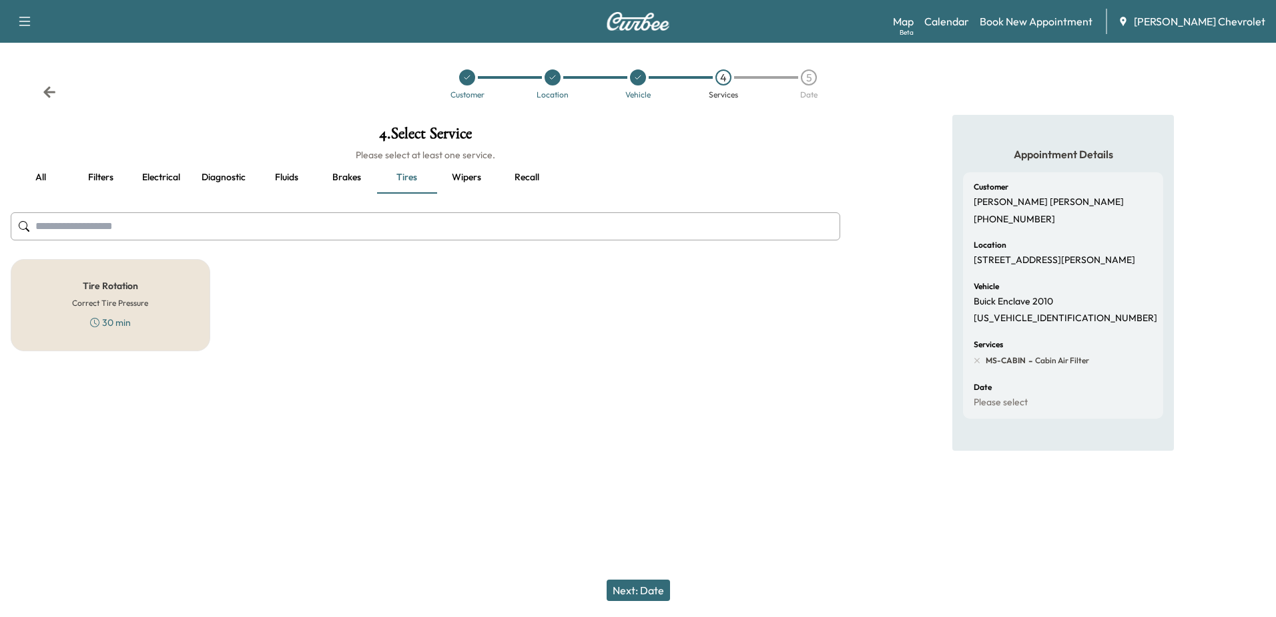
click at [154, 294] on div "Tire Rotation Correct Tire Pressure 30 min" at bounding box center [111, 305] width 200 height 92
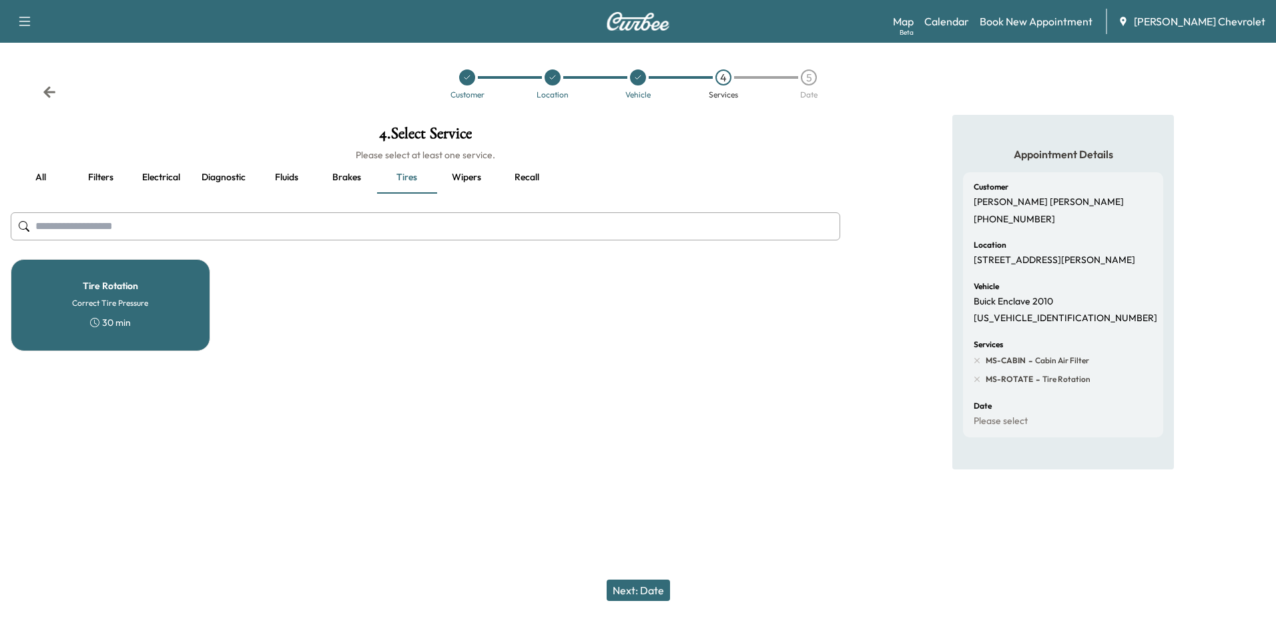
click at [632, 585] on button "Next: Date" at bounding box center [638, 589] width 63 height 21
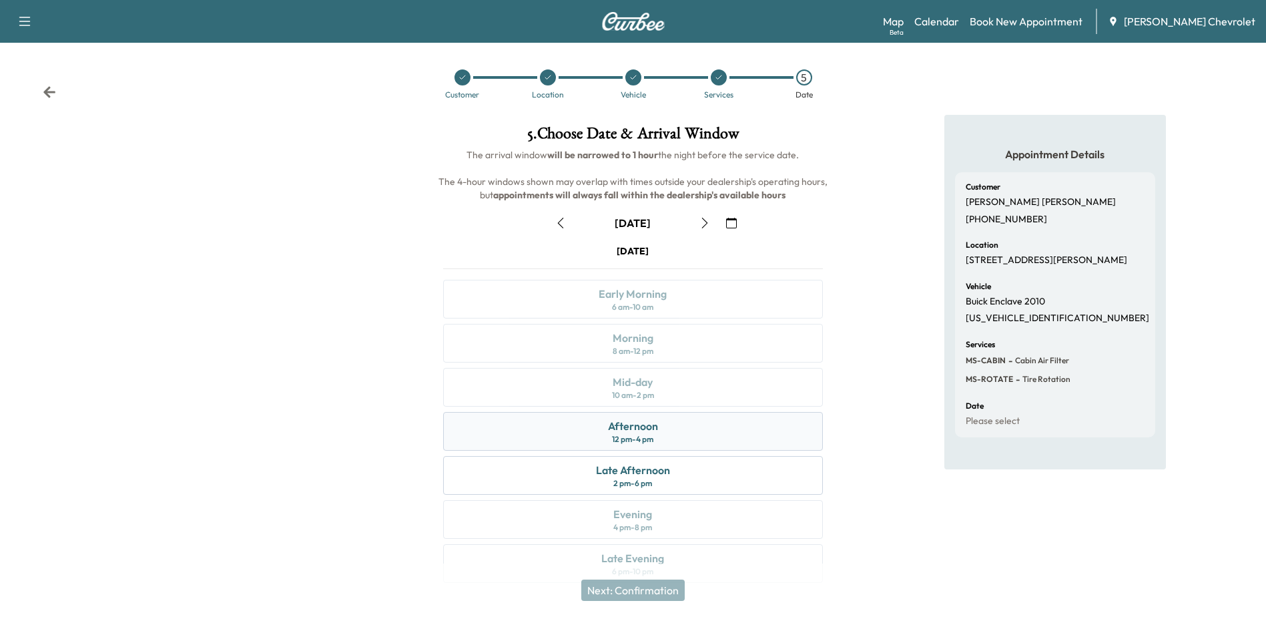
click at [626, 438] on div "12 pm - 4 pm" at bounding box center [632, 439] width 41 height 11
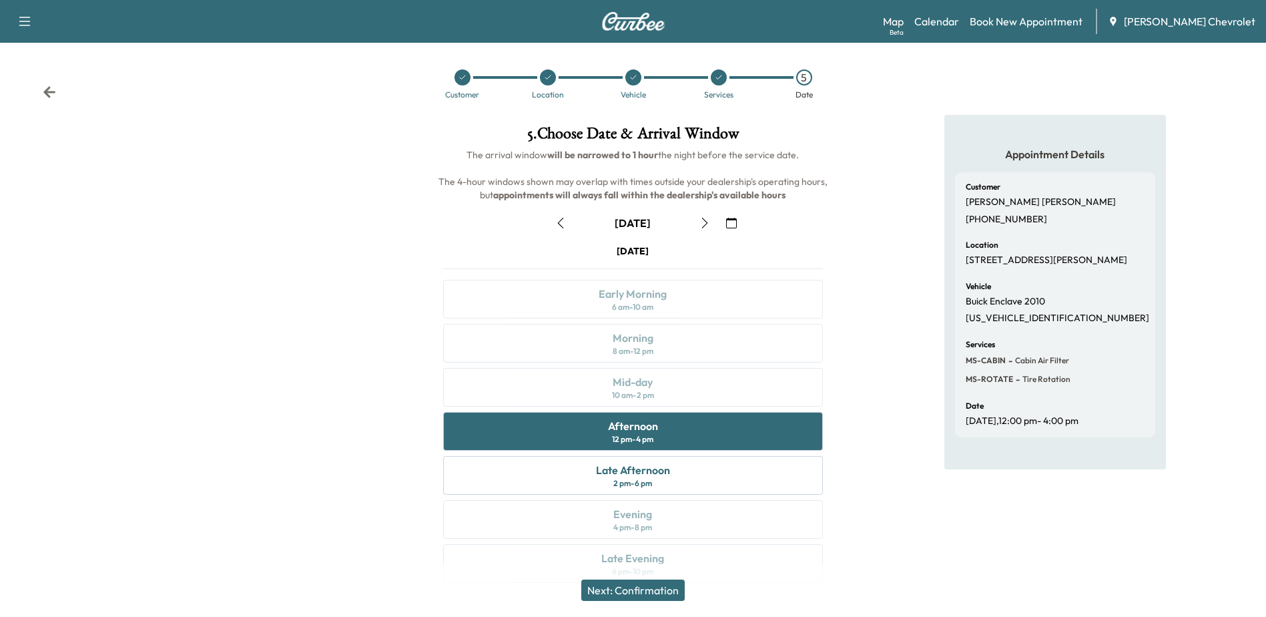
click at [677, 585] on button "Next: Confirmation" at bounding box center [632, 589] width 103 height 21
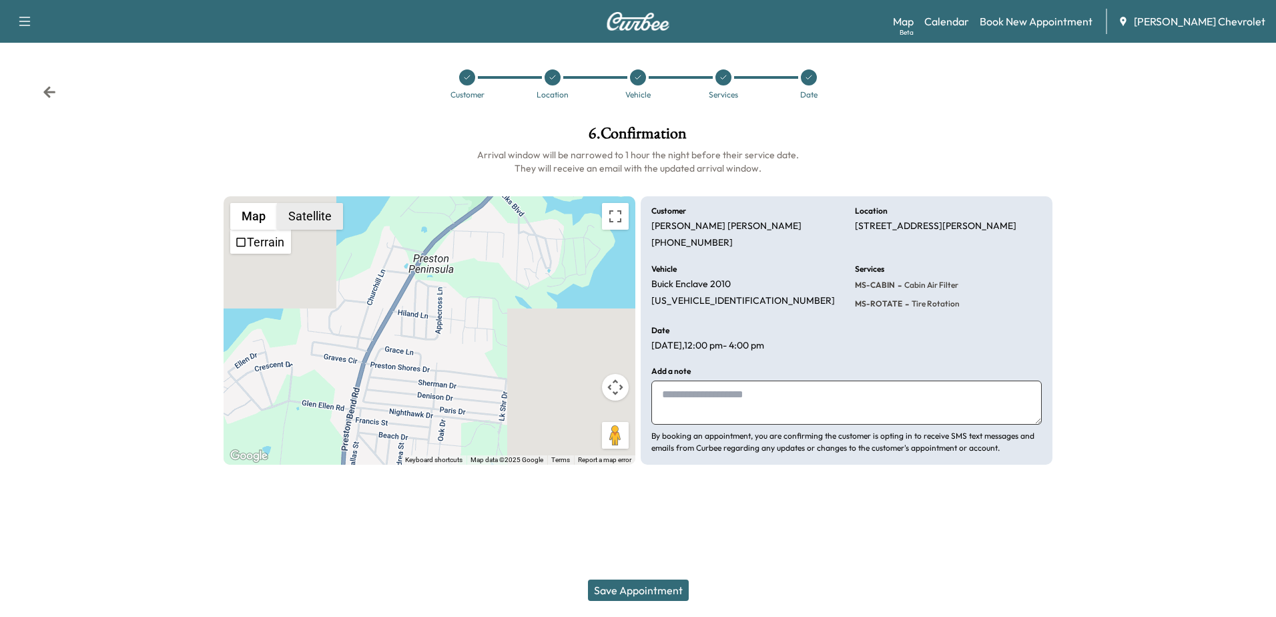
click at [316, 216] on button "Satellite" at bounding box center [310, 216] width 66 height 27
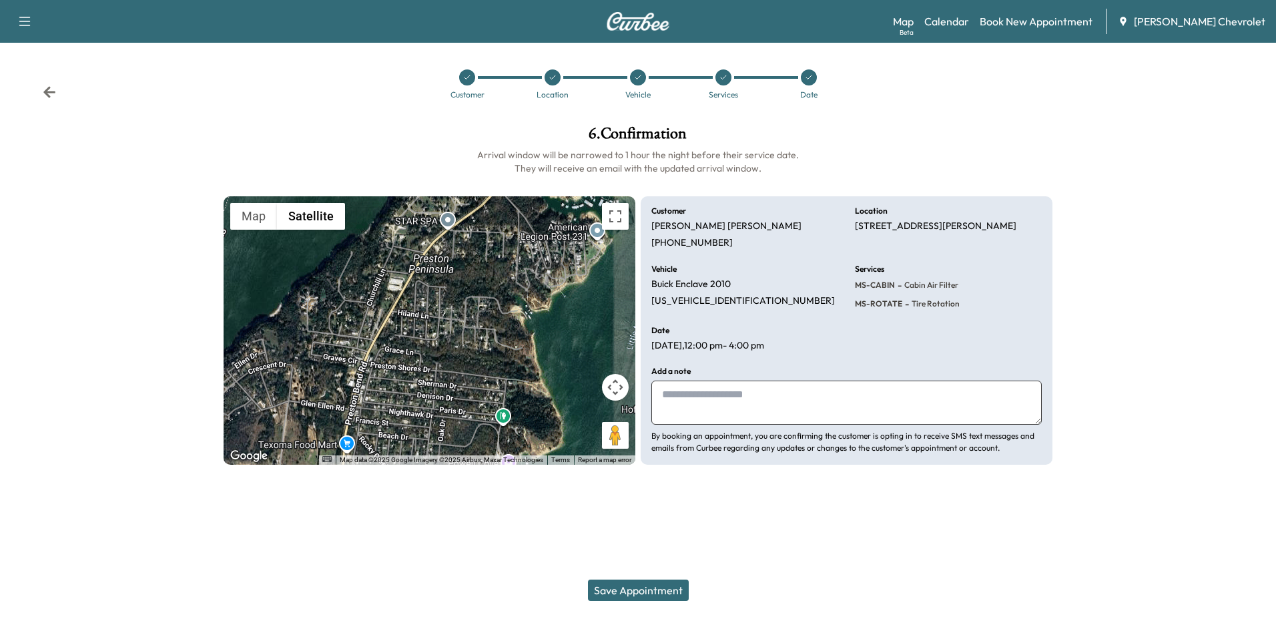
click at [430, 333] on div "To activate drag with keyboard, press Alt + Enter. Once in keyboard drag state,…" at bounding box center [430, 330] width 412 height 269
click at [448, 343] on div "To activate drag with keyboard, press Alt + Enter. Once in keyboard drag state,…" at bounding box center [430, 330] width 412 height 269
drag, startPoint x: 483, startPoint y: 368, endPoint x: 414, endPoint y: 350, distance: 70.9
click at [415, 351] on div "To activate drag with keyboard, press Alt + Enter. Once in keyboard drag state,…" at bounding box center [430, 330] width 412 height 269
click at [697, 410] on textarea at bounding box center [846, 402] width 390 height 44
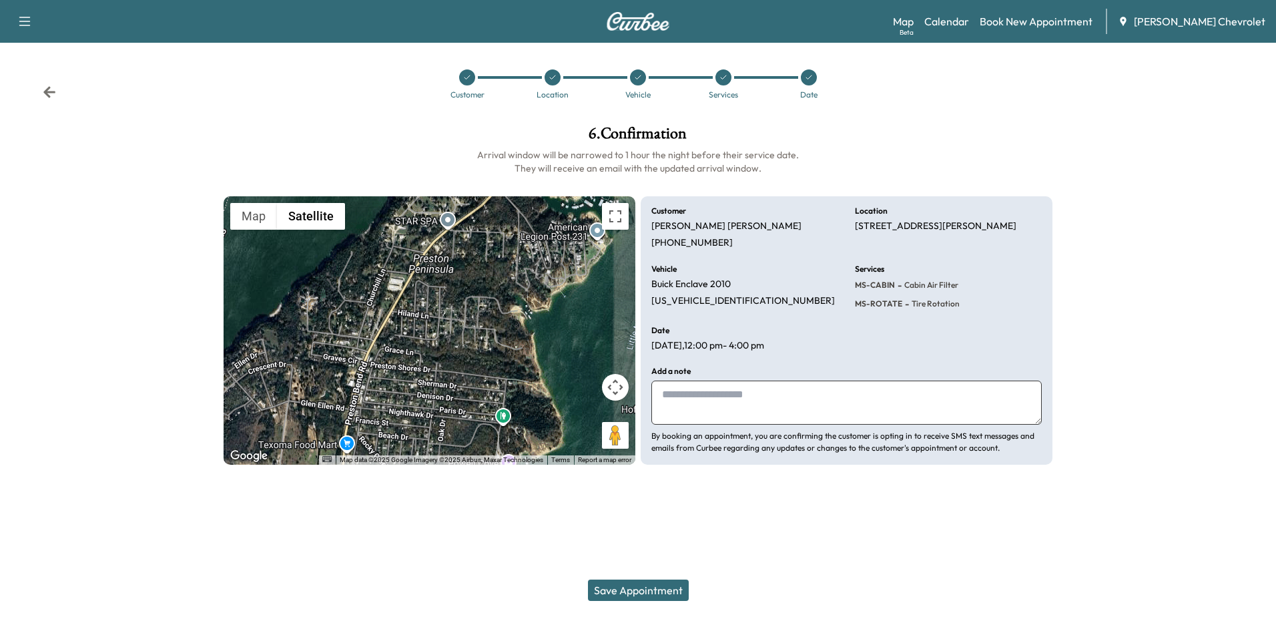
click at [645, 586] on button "Save Appointment" at bounding box center [638, 589] width 101 height 21
click at [640, 587] on button "Save Appointment" at bounding box center [638, 589] width 101 height 21
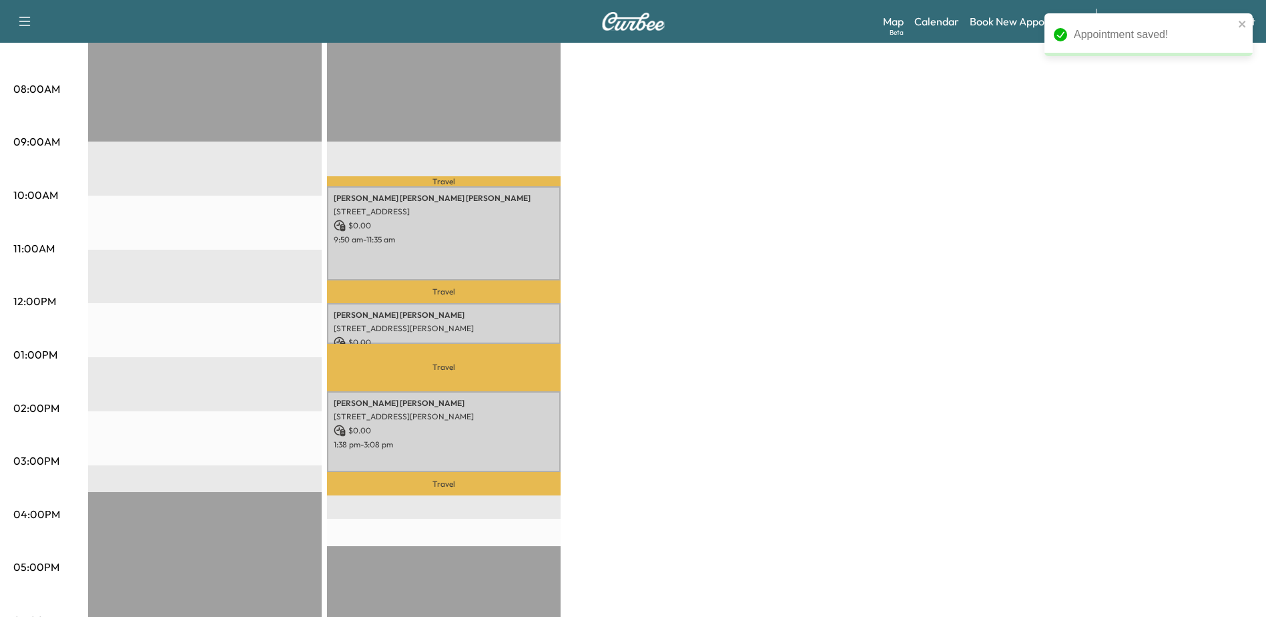
scroll to position [334, 0]
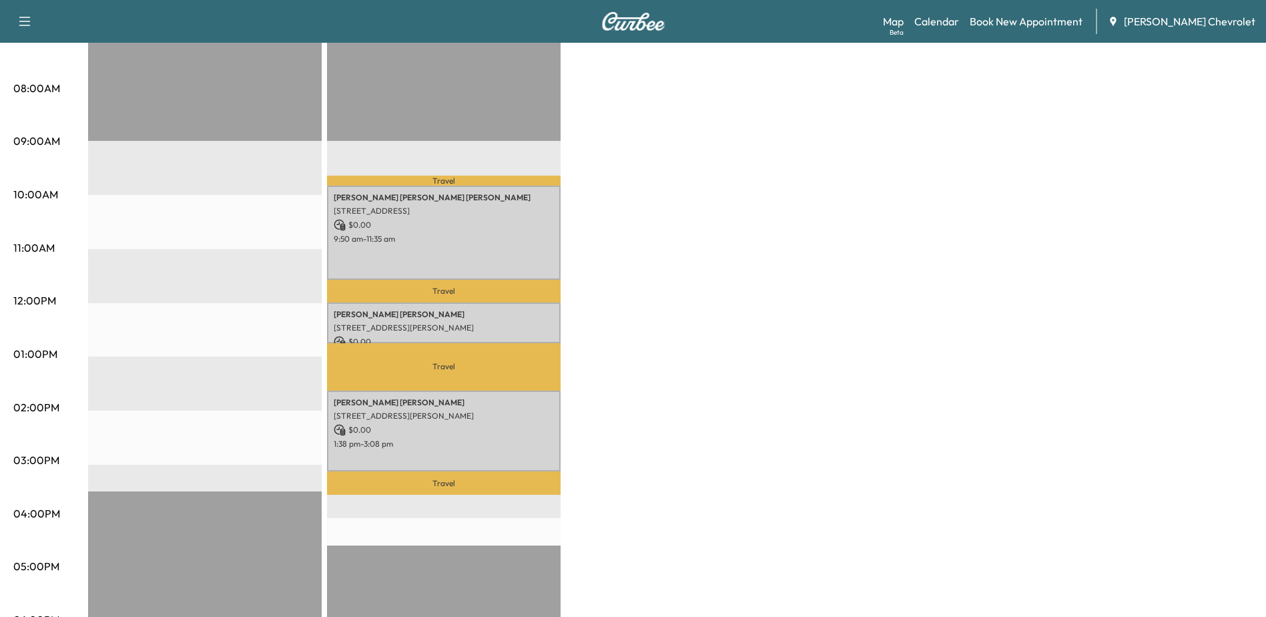
drag, startPoint x: 320, startPoint y: 484, endPoint x: 320, endPoint y: 501, distance: 16.7
click at [320, 501] on div "EST Start" at bounding box center [205, 410] width 234 height 862
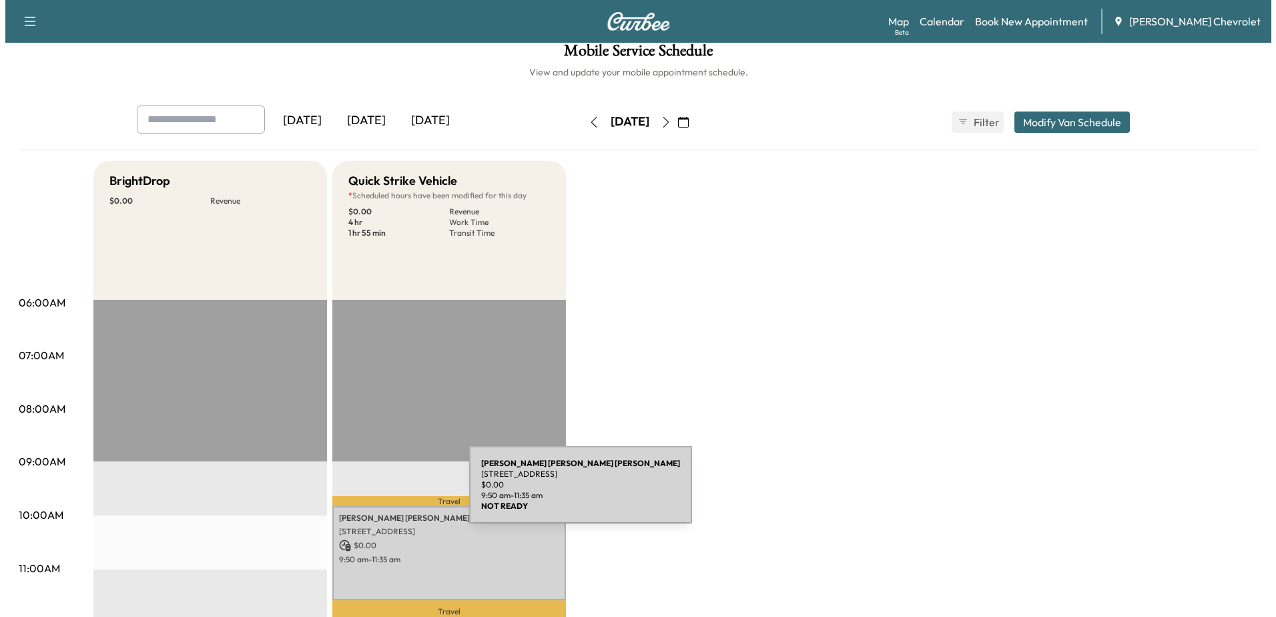
scroll to position [0, 0]
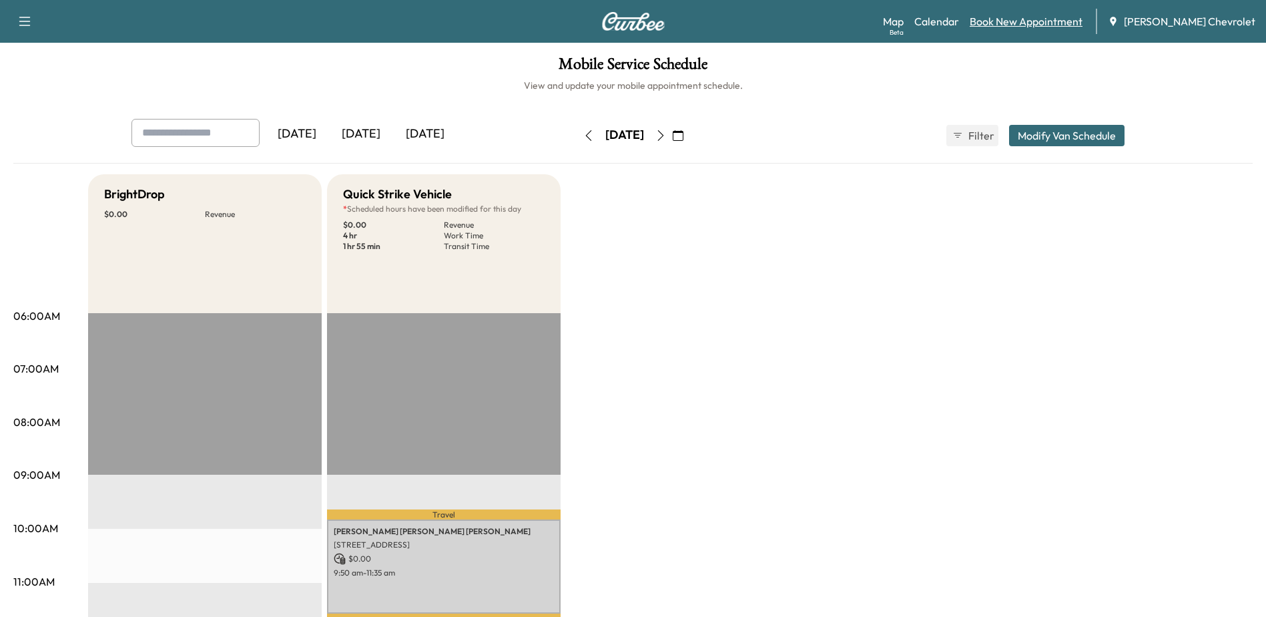
click at [1029, 18] on link "Book New Appointment" at bounding box center [1025, 21] width 113 height 16
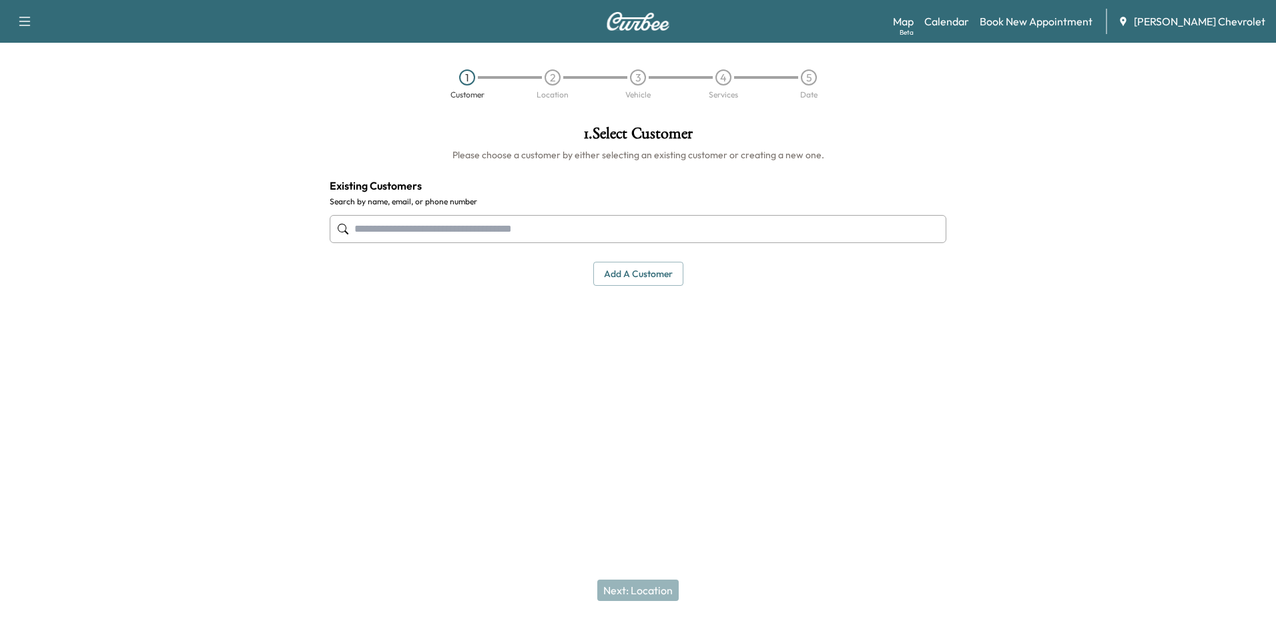
click at [563, 232] on input "text" at bounding box center [638, 229] width 617 height 28
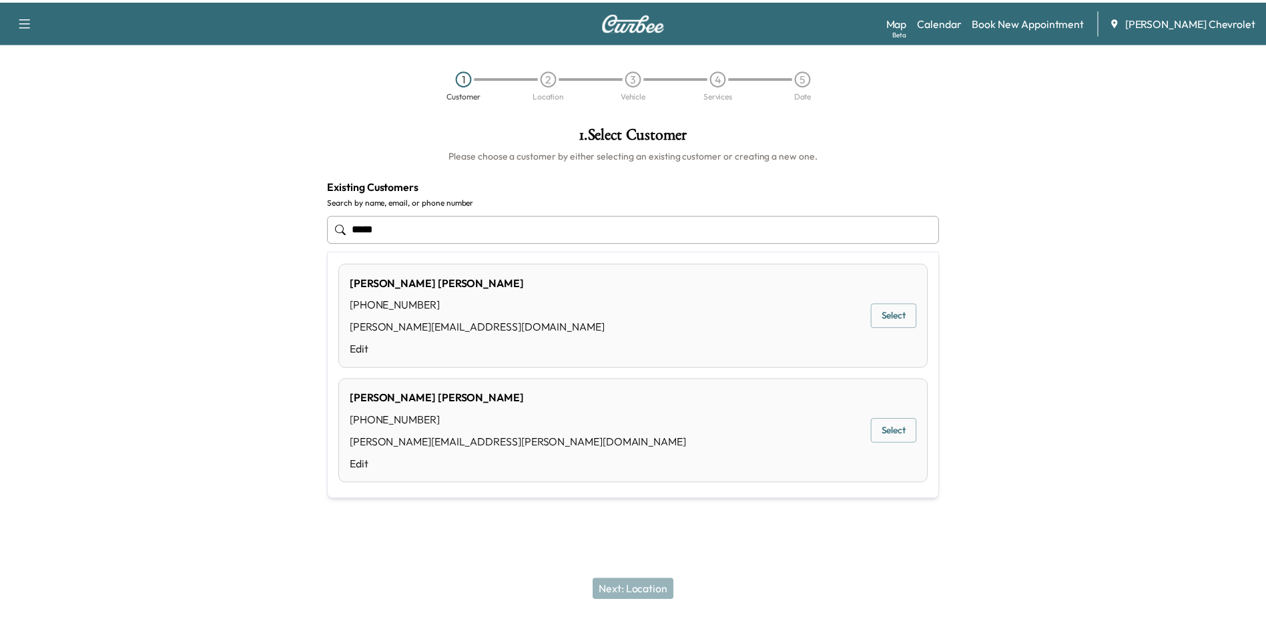
scroll to position [5, 0]
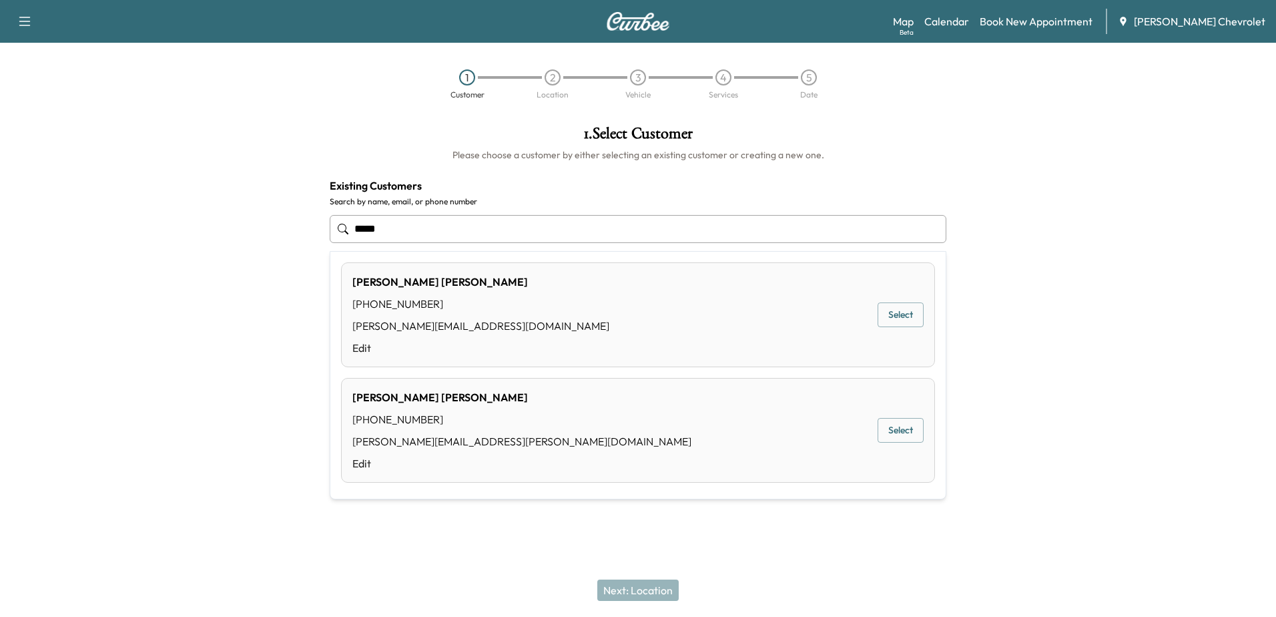
click at [884, 320] on button "Select" at bounding box center [900, 314] width 46 height 25
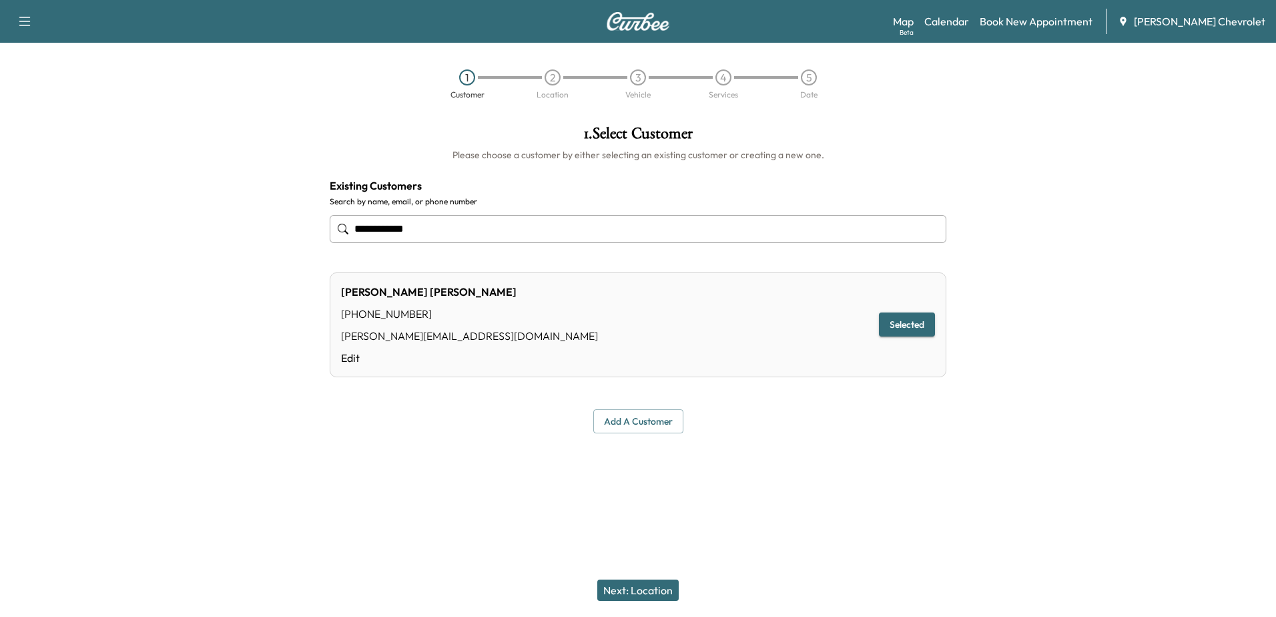
type input "**********"
click at [659, 580] on button "Next: Location" at bounding box center [637, 589] width 81 height 21
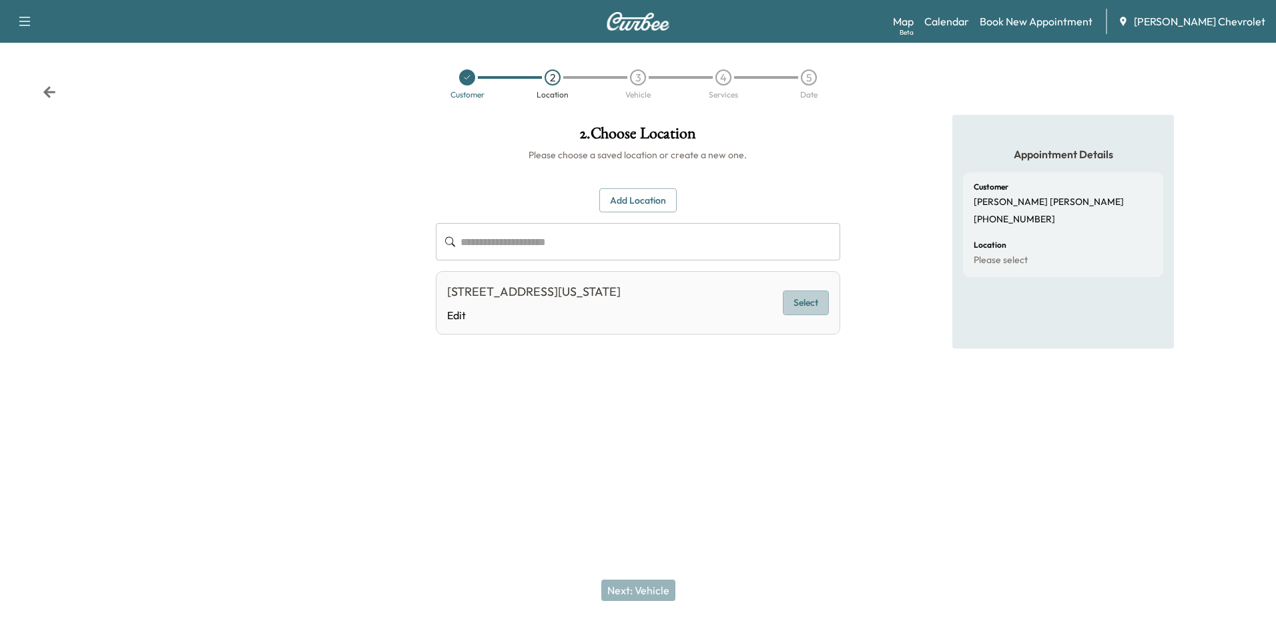
click at [786, 309] on button "Select" at bounding box center [806, 302] width 46 height 25
click at [649, 591] on button "Next: Vehicle" at bounding box center [638, 589] width 74 height 21
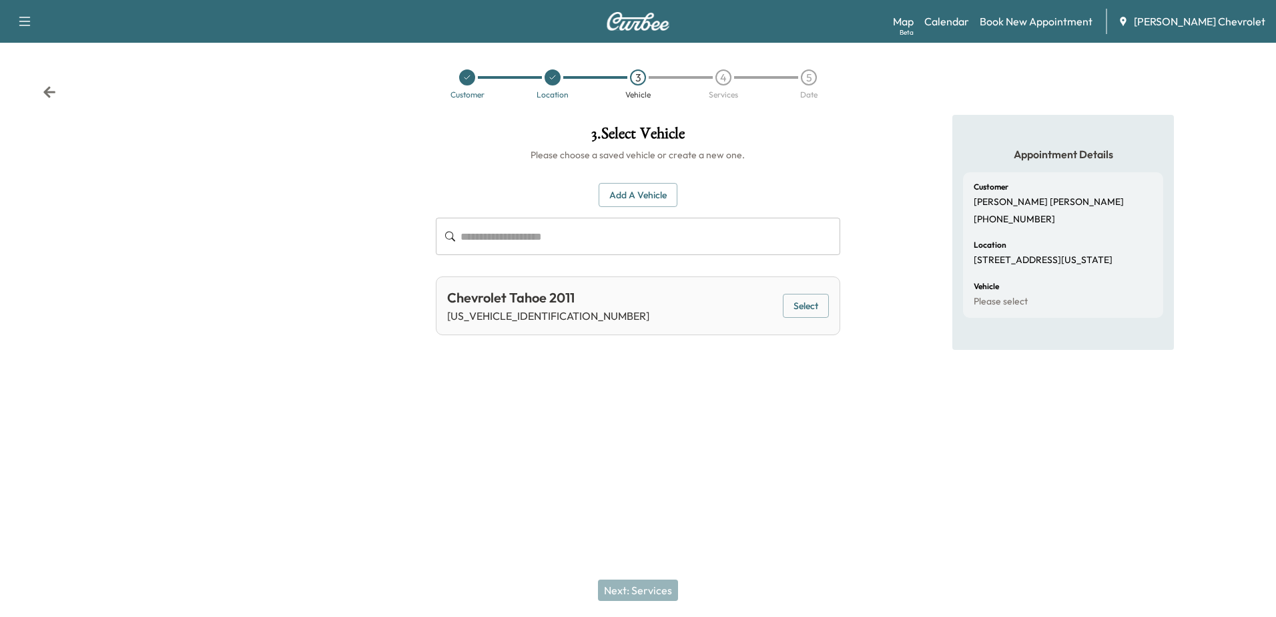
click at [800, 308] on button "Select" at bounding box center [806, 306] width 46 height 25
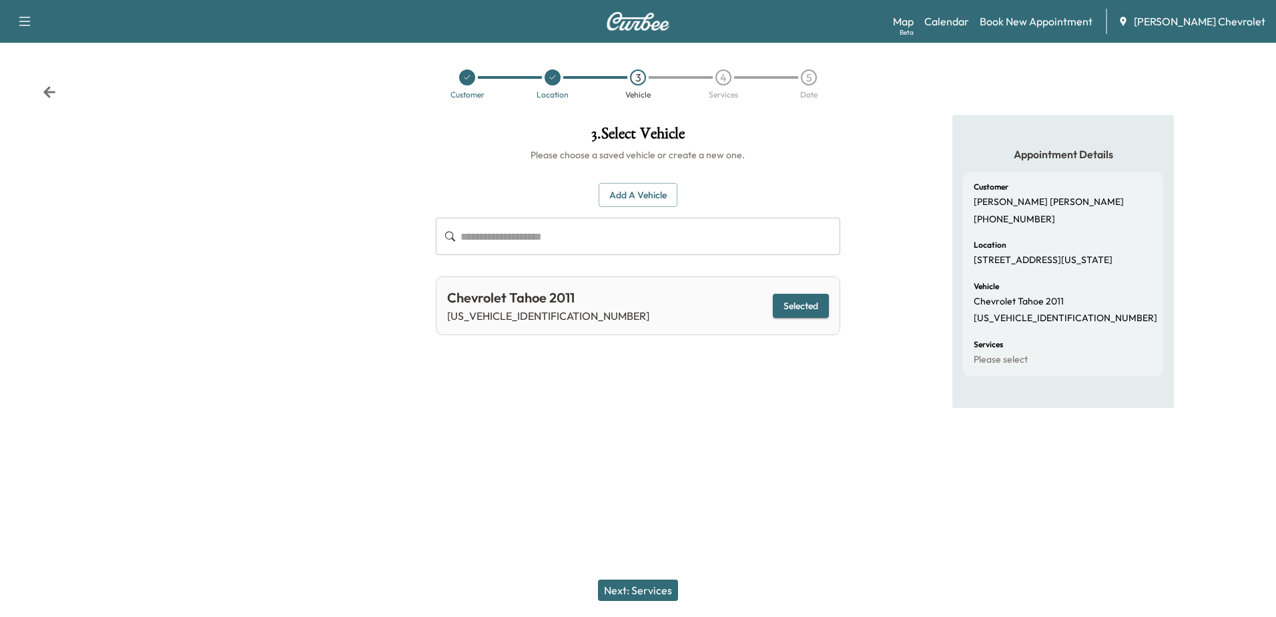
click at [655, 580] on button "Next: Services" at bounding box center [638, 589] width 80 height 21
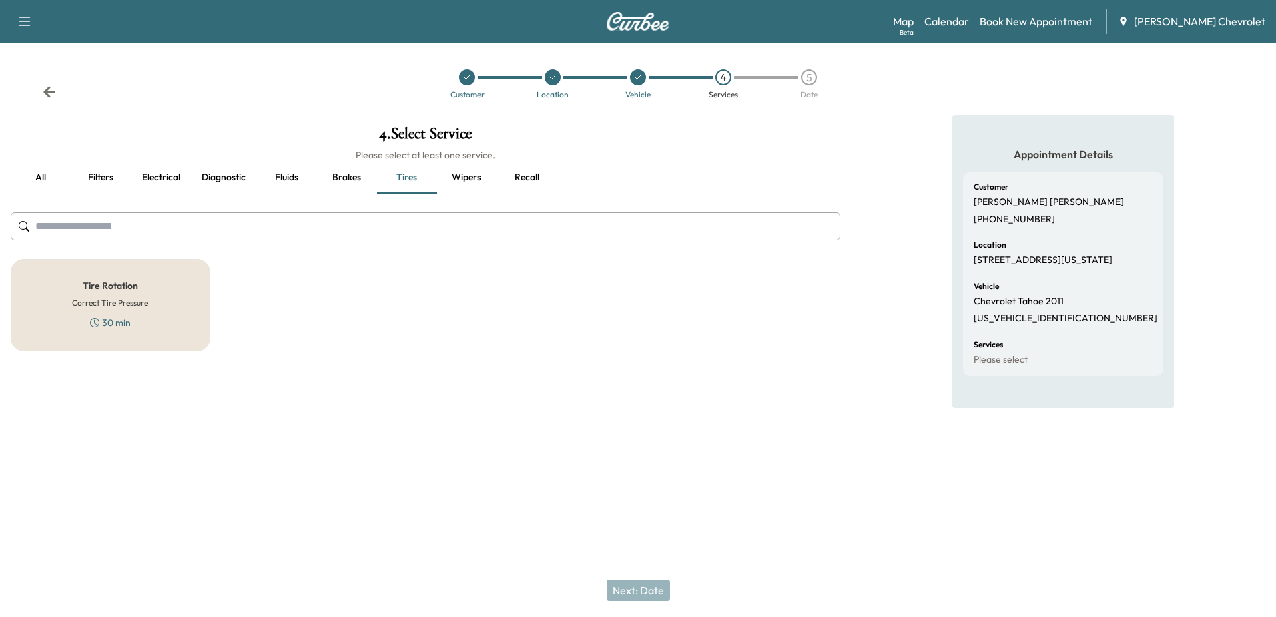
click at [35, 179] on button "all" at bounding box center [41, 177] width 60 height 32
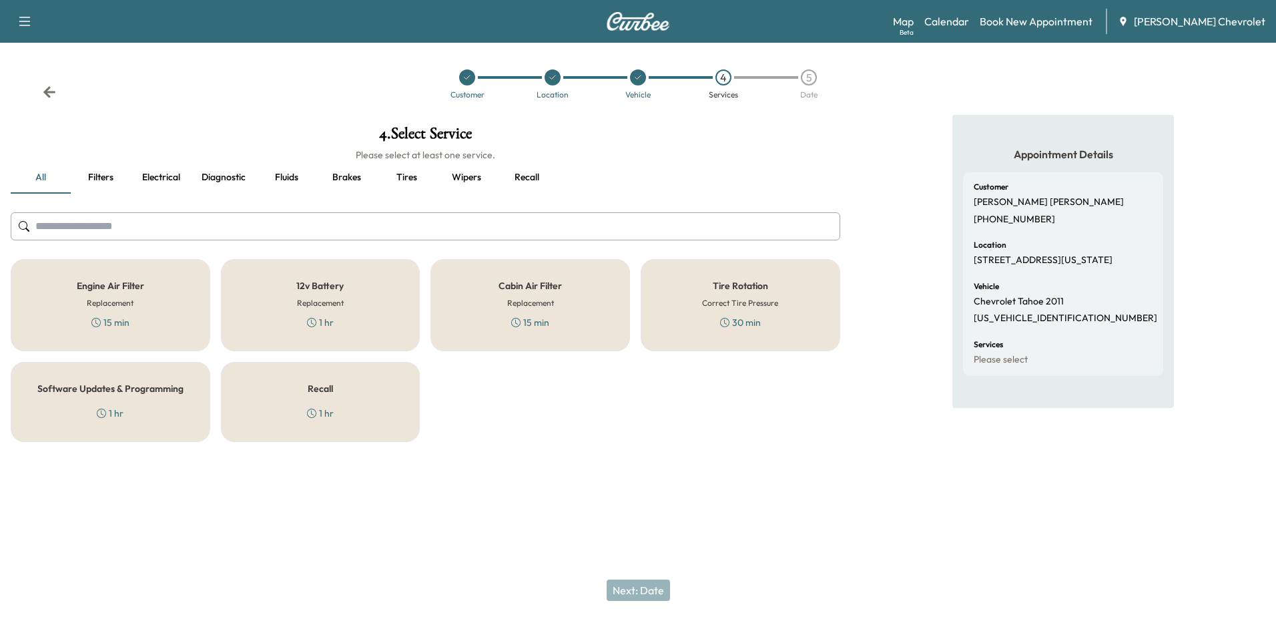
click at [287, 316] on div "12v Battery Replacement 1 hr" at bounding box center [321, 305] width 200 height 92
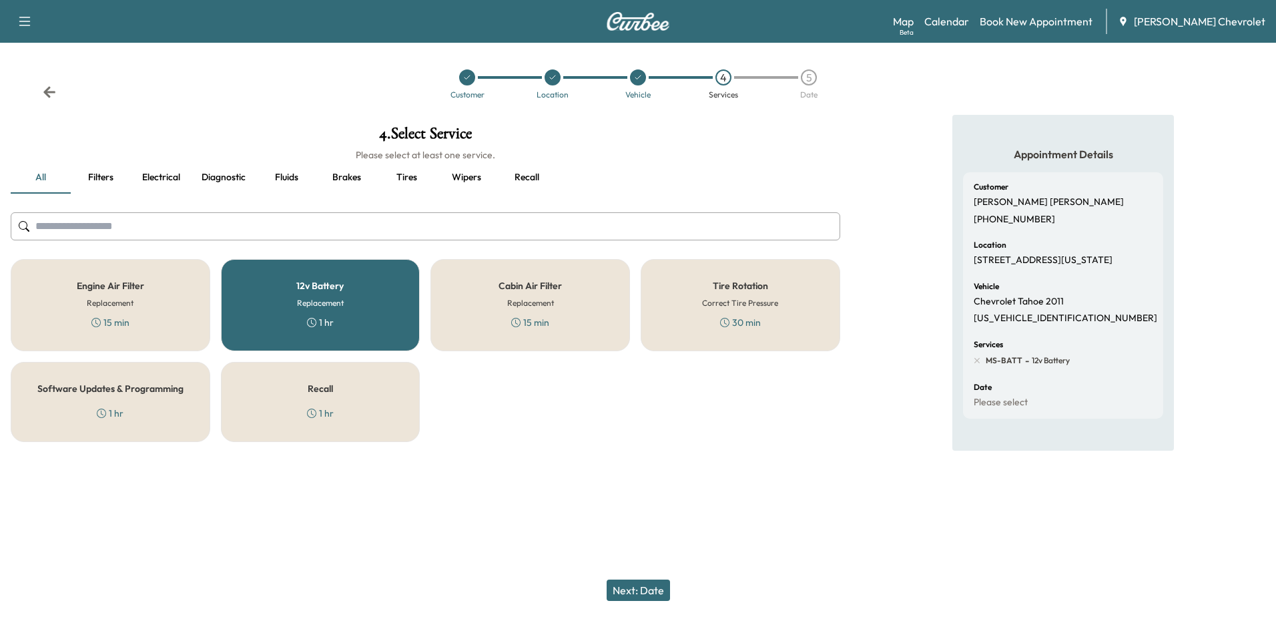
click at [788, 335] on div "Tire Rotation Correct Tire Pressure 30 min" at bounding box center [741, 305] width 200 height 92
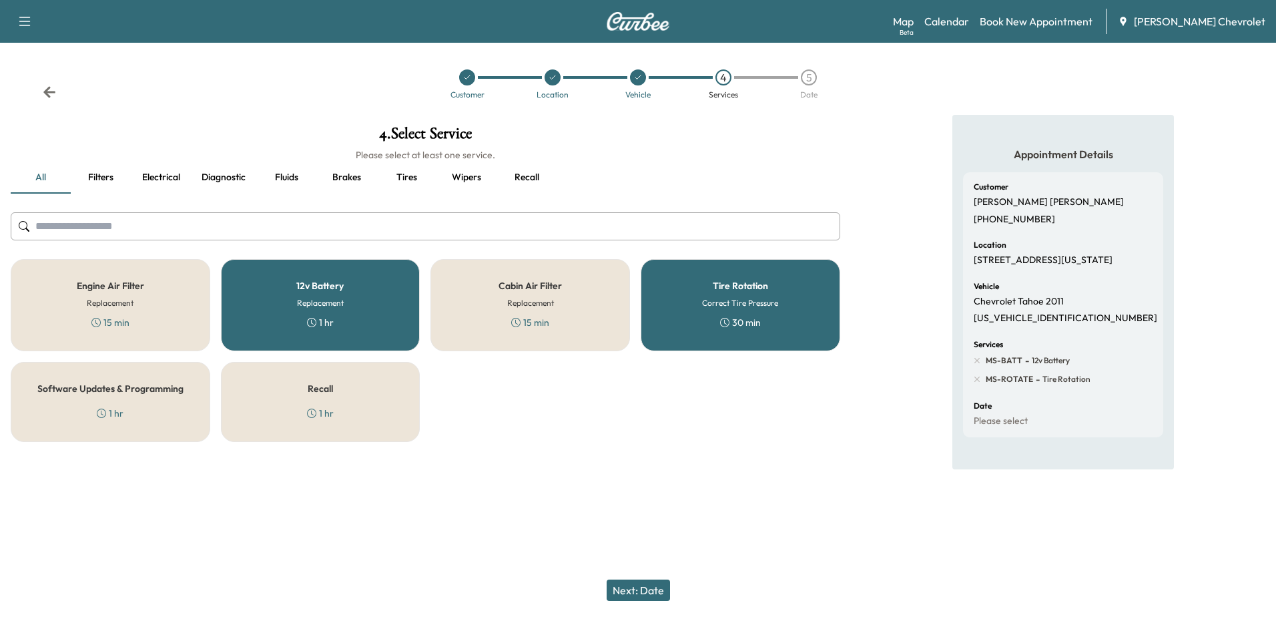
click at [661, 587] on button "Next: Date" at bounding box center [638, 589] width 63 height 21
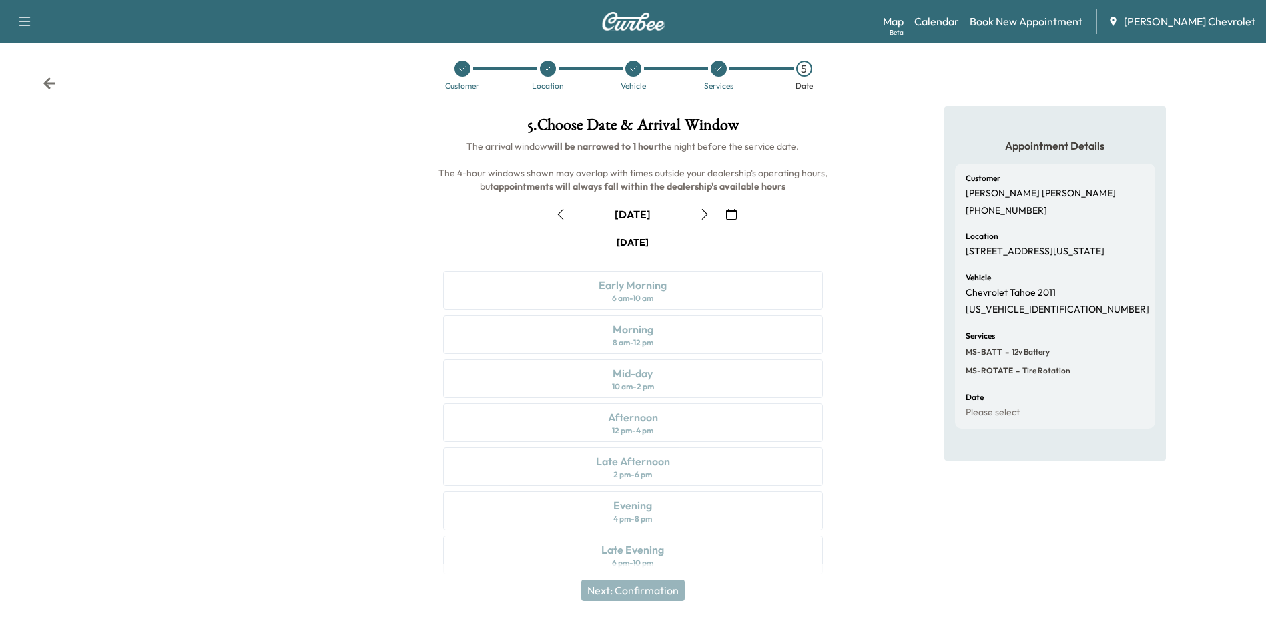
scroll to position [0, 0]
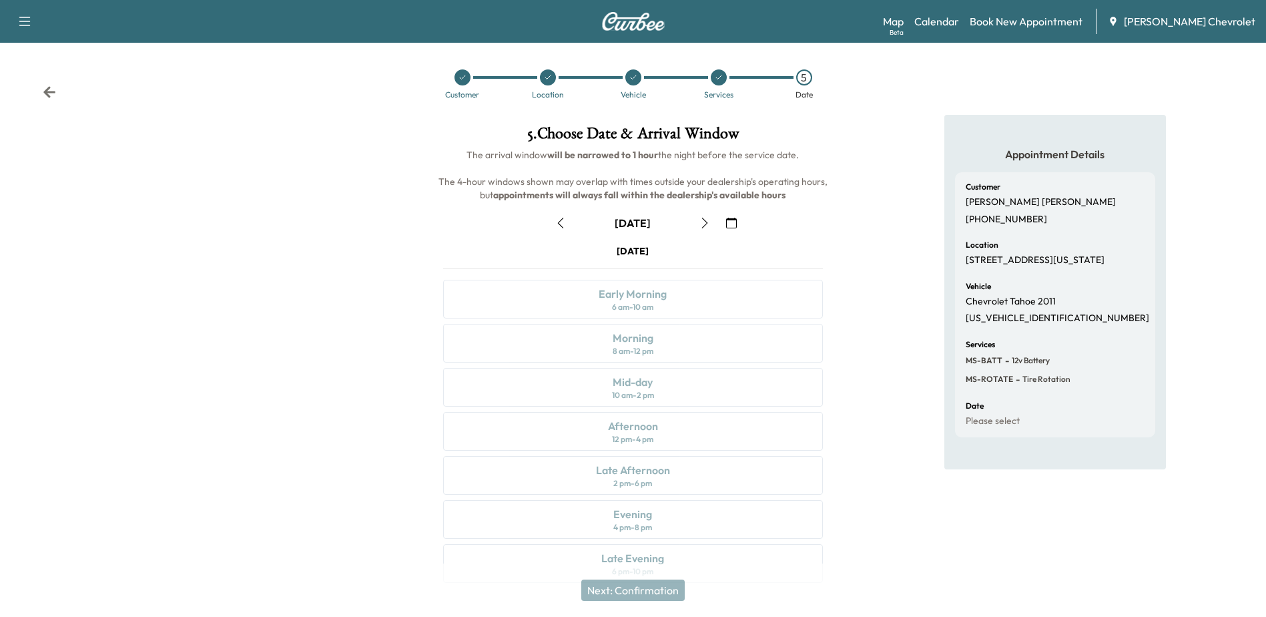
click at [727, 224] on icon "button" at bounding box center [731, 223] width 11 height 11
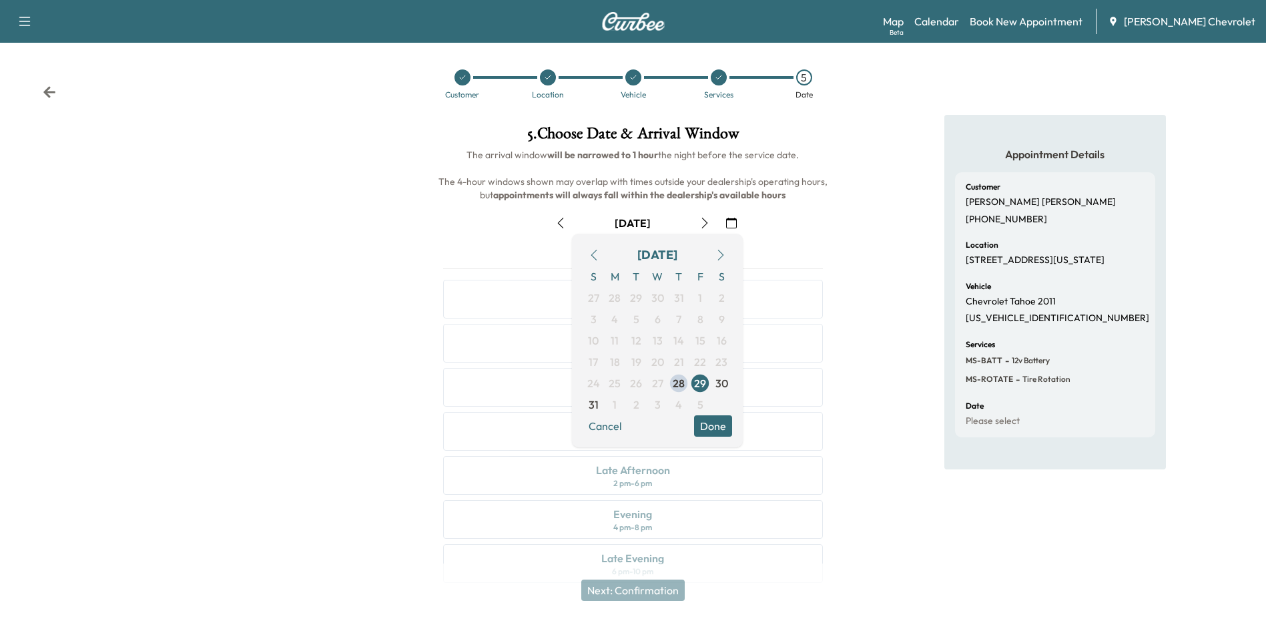
click at [721, 254] on icon "button" at bounding box center [720, 255] width 11 height 11
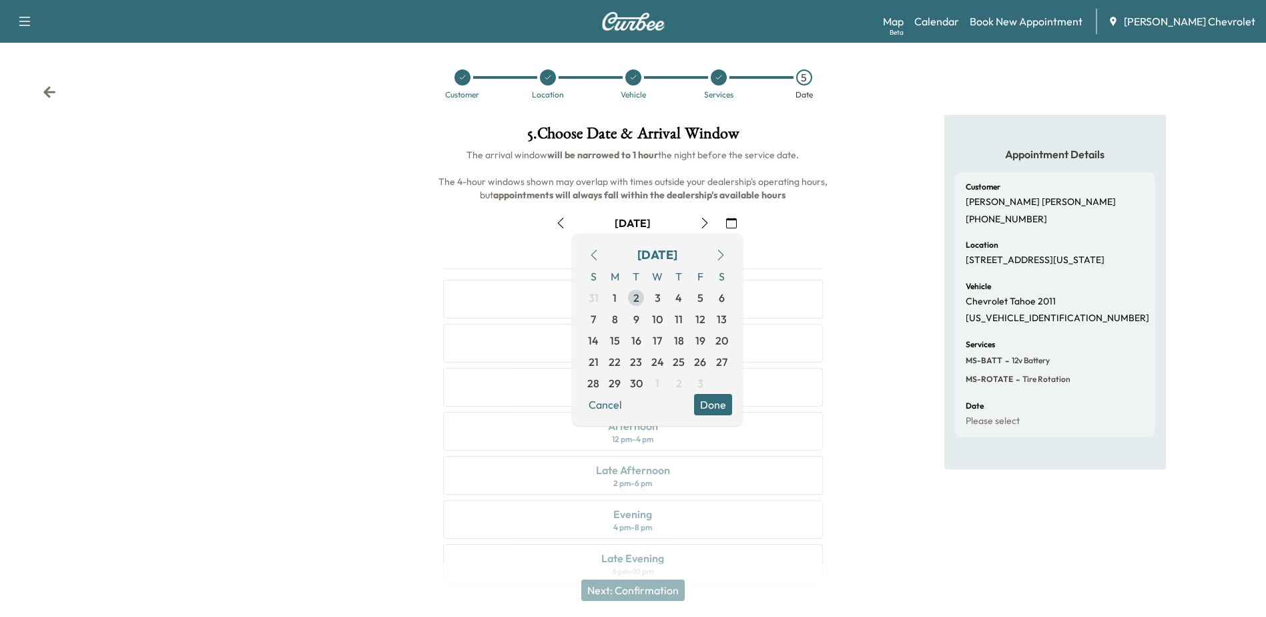
click at [631, 298] on span "2" at bounding box center [635, 297] width 21 height 21
click at [719, 405] on button "Done" at bounding box center [713, 404] width 38 height 21
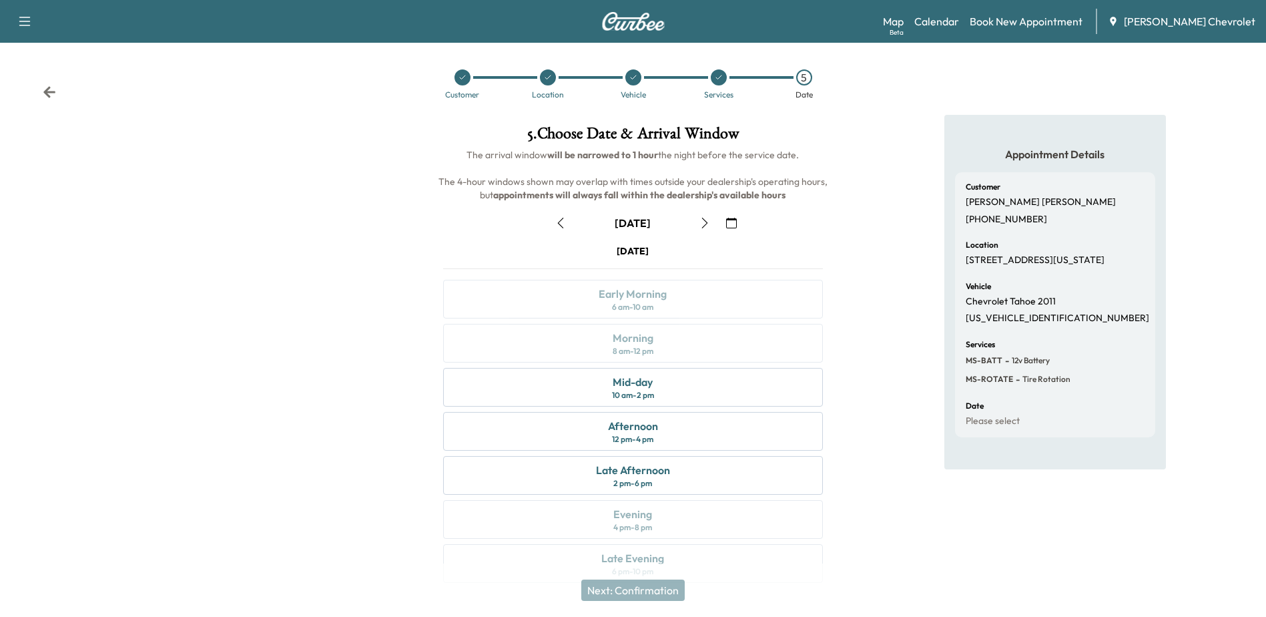
scroll to position [25, 0]
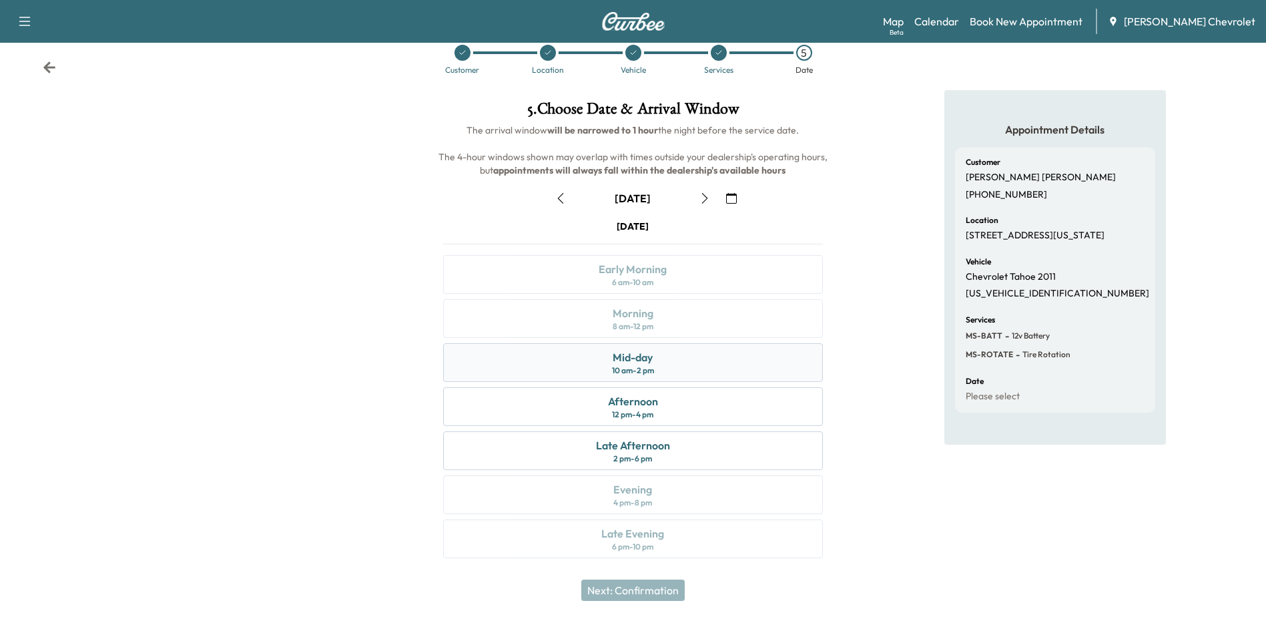
click at [662, 369] on div "Mid-day 10 am - 2 pm" at bounding box center [632, 362] width 379 height 39
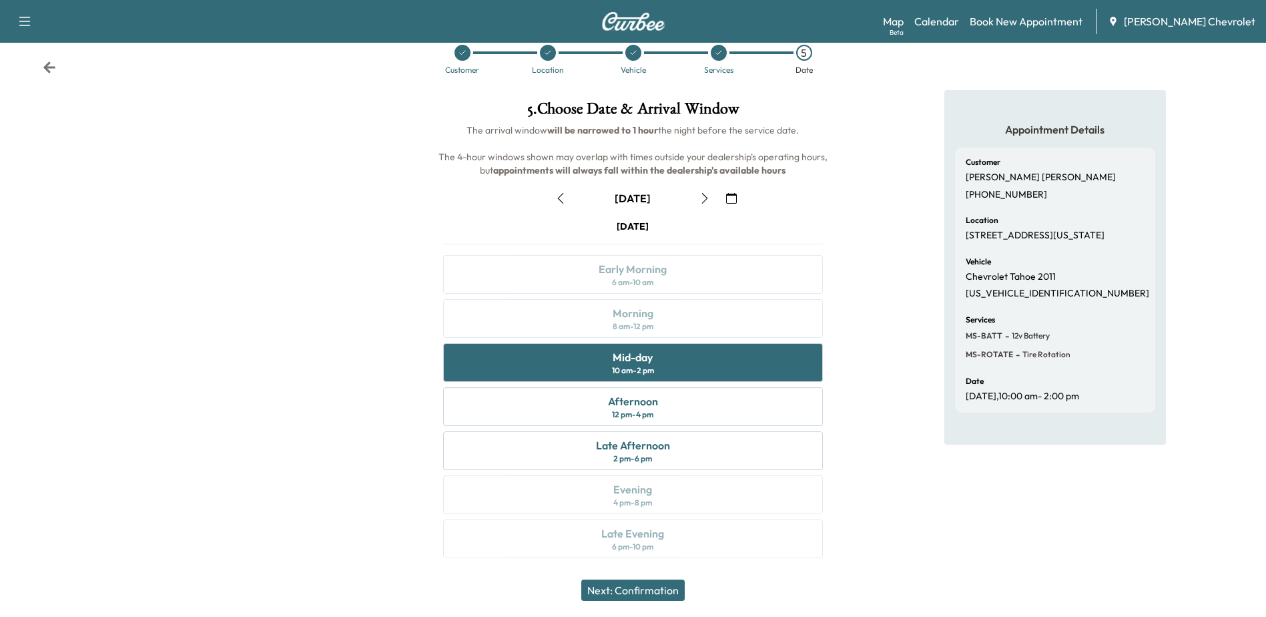
click at [665, 587] on button "Next: Confirmation" at bounding box center [632, 589] width 103 height 21
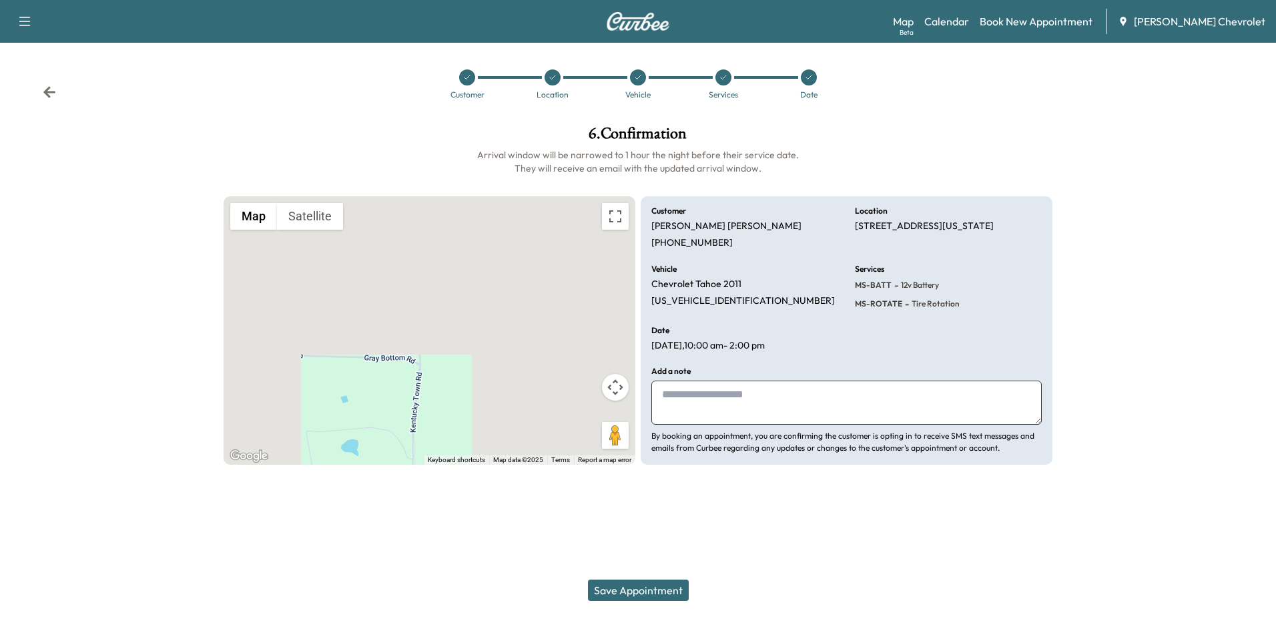
click at [623, 592] on button "Save Appointment" at bounding box center [638, 589] width 101 height 21
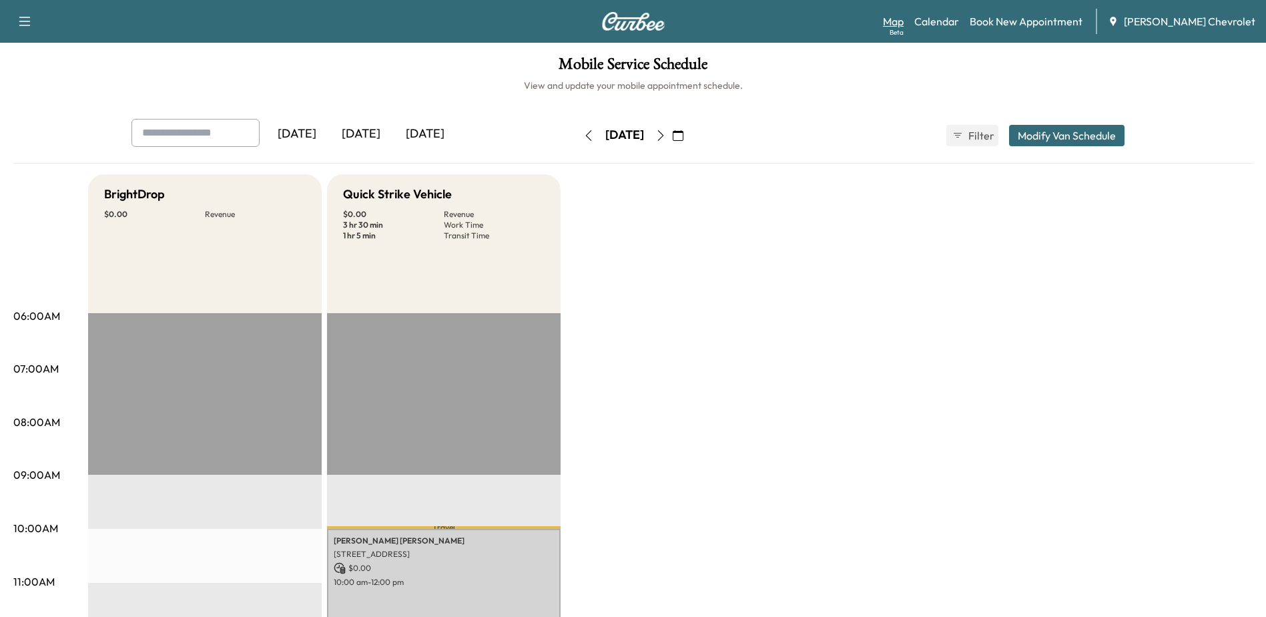
click at [903, 21] on link "Map Beta" at bounding box center [893, 21] width 21 height 16
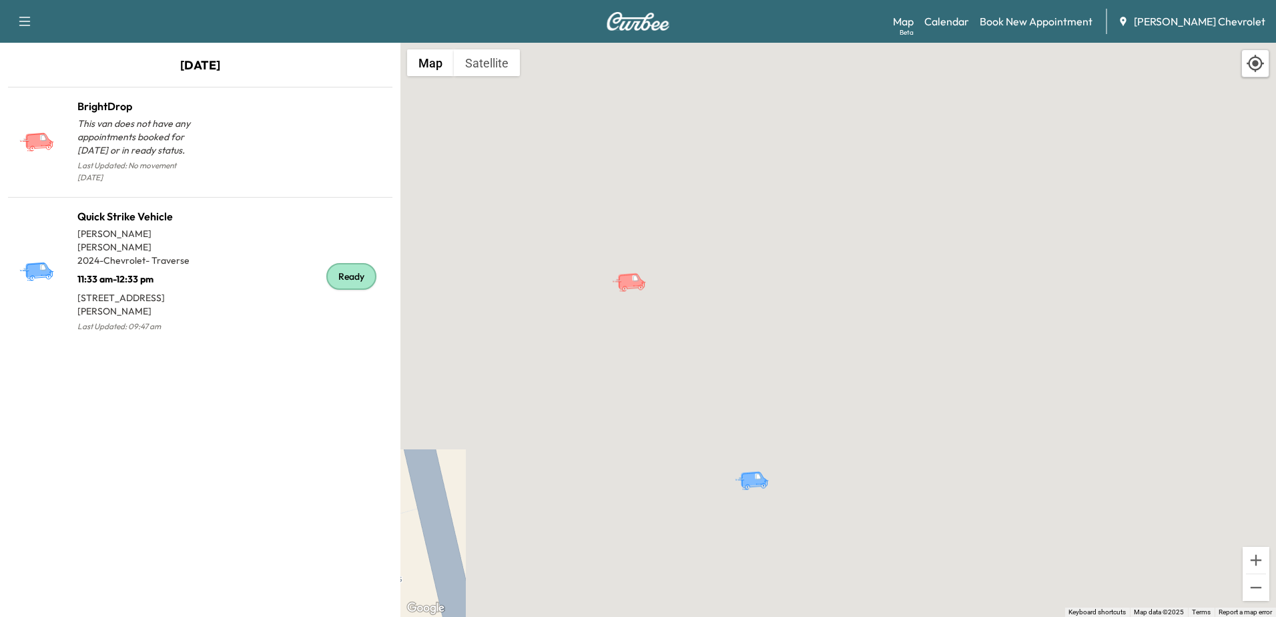
click at [759, 487] on icon "Quick Strike Vehicle" at bounding box center [757, 479] width 47 height 23
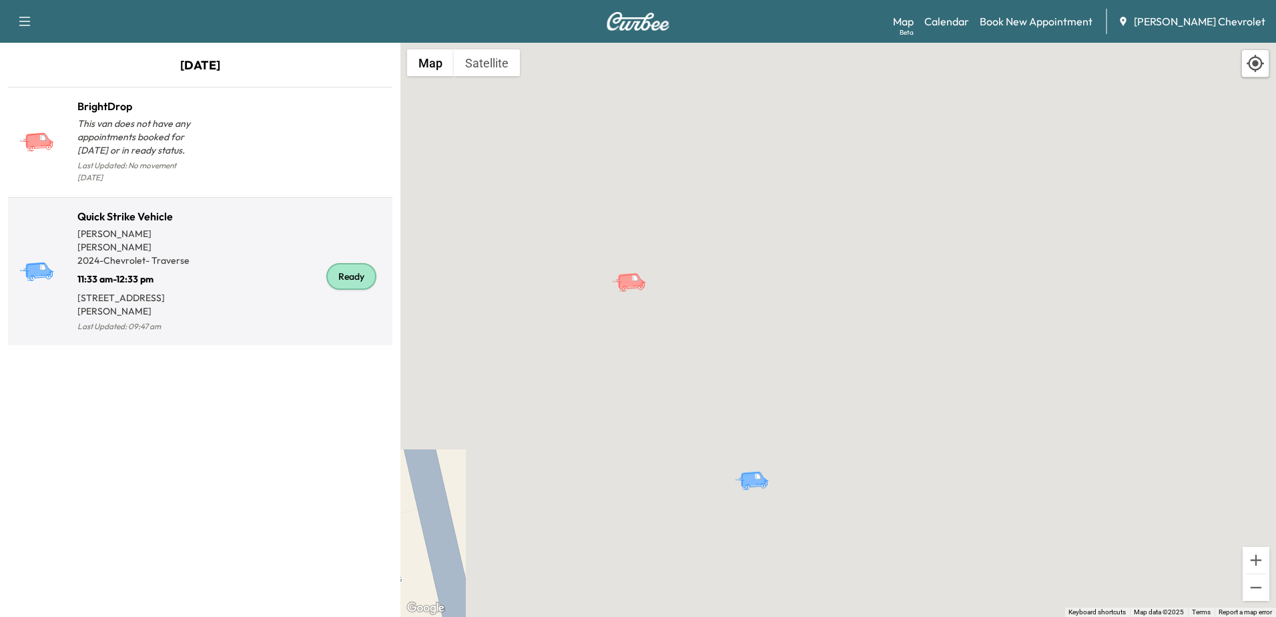
click at [338, 263] on div "Ready" at bounding box center [351, 276] width 50 height 27
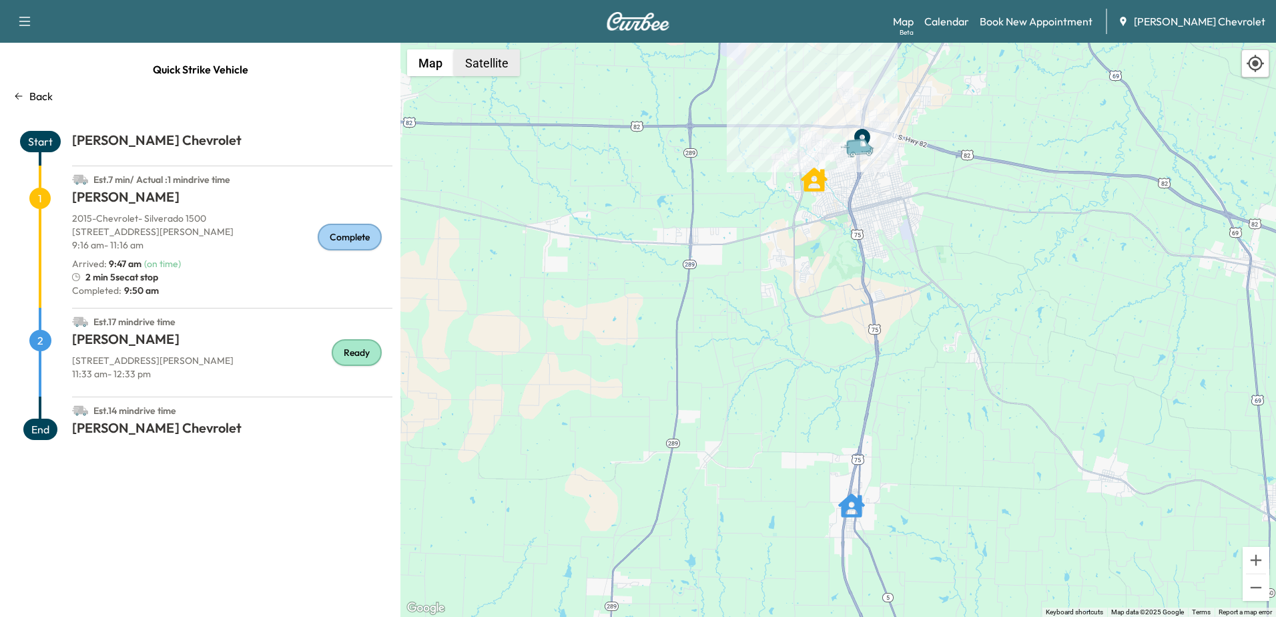
click at [490, 63] on button "Satellite" at bounding box center [487, 62] width 66 height 27
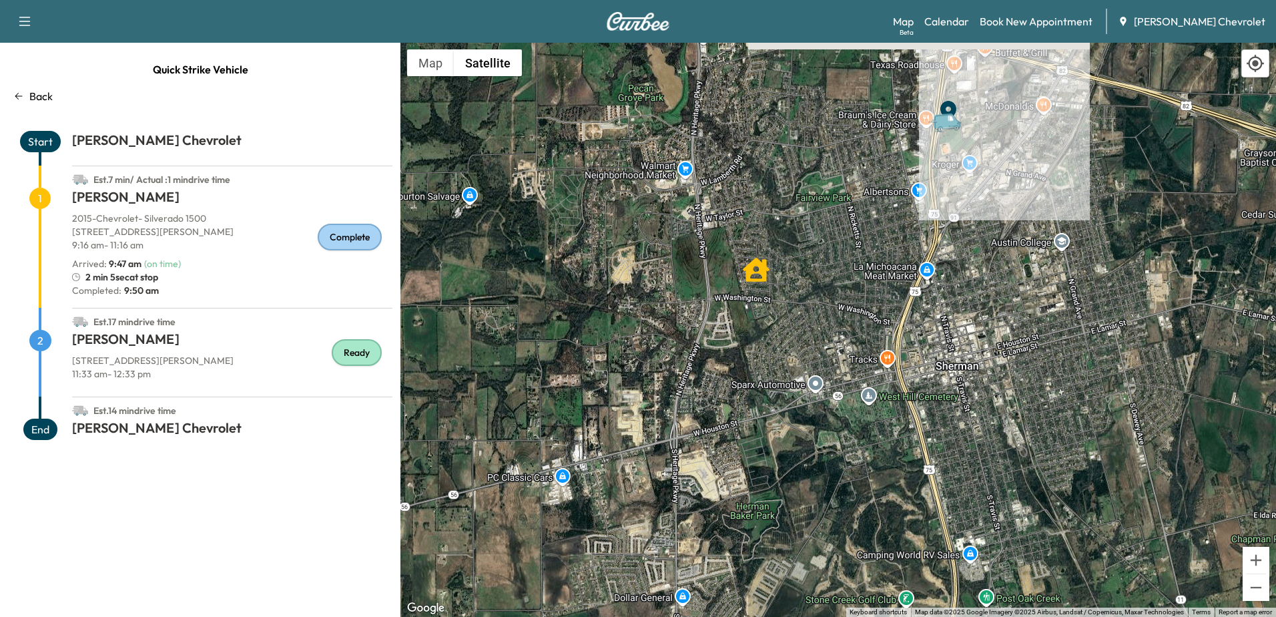
drag, startPoint x: 985, startPoint y: 215, endPoint x: 823, endPoint y: 361, distance: 218.8
click at [823, 361] on div "To activate drag with keyboard, press Alt + Enter. Once in keyboard drag state,…" at bounding box center [837, 330] width 875 height 574
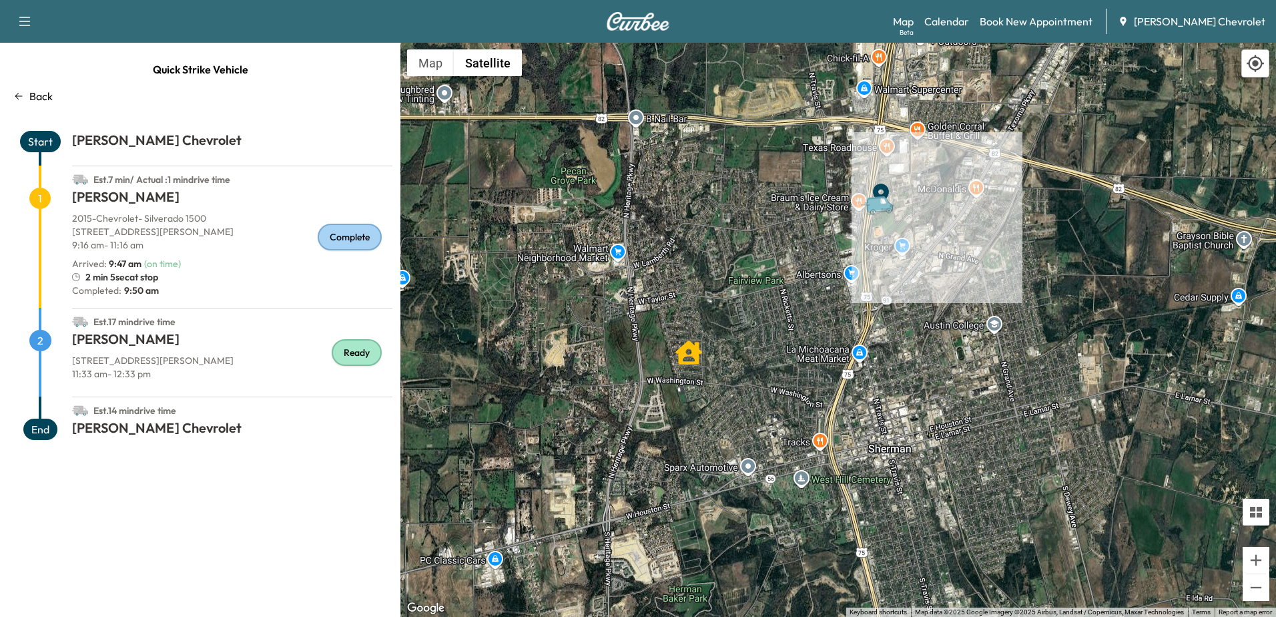
drag, startPoint x: 837, startPoint y: 246, endPoint x: 770, endPoint y: 311, distance: 93.9
click at [769, 315] on div "To activate drag with keyboard, press Alt + Enter. Once in keyboard drag state,…" at bounding box center [837, 330] width 875 height 574
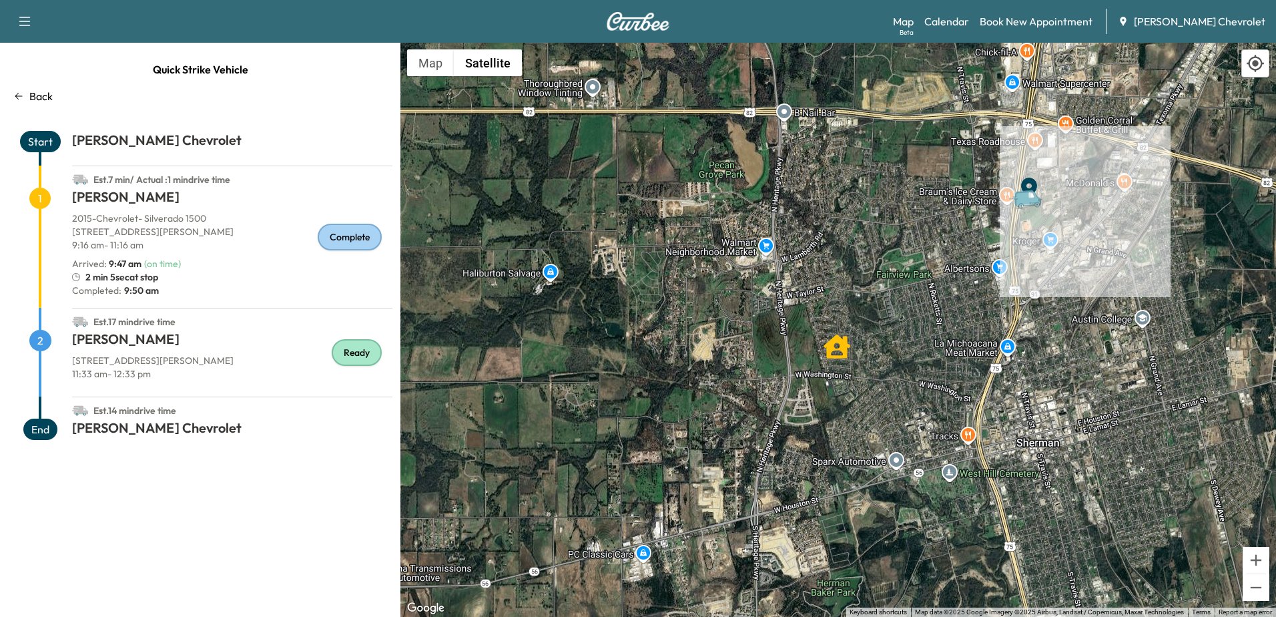
click at [39, 427] on span "End" at bounding box center [40, 428] width 34 height 21
click at [424, 61] on button "Map" at bounding box center [430, 62] width 47 height 27
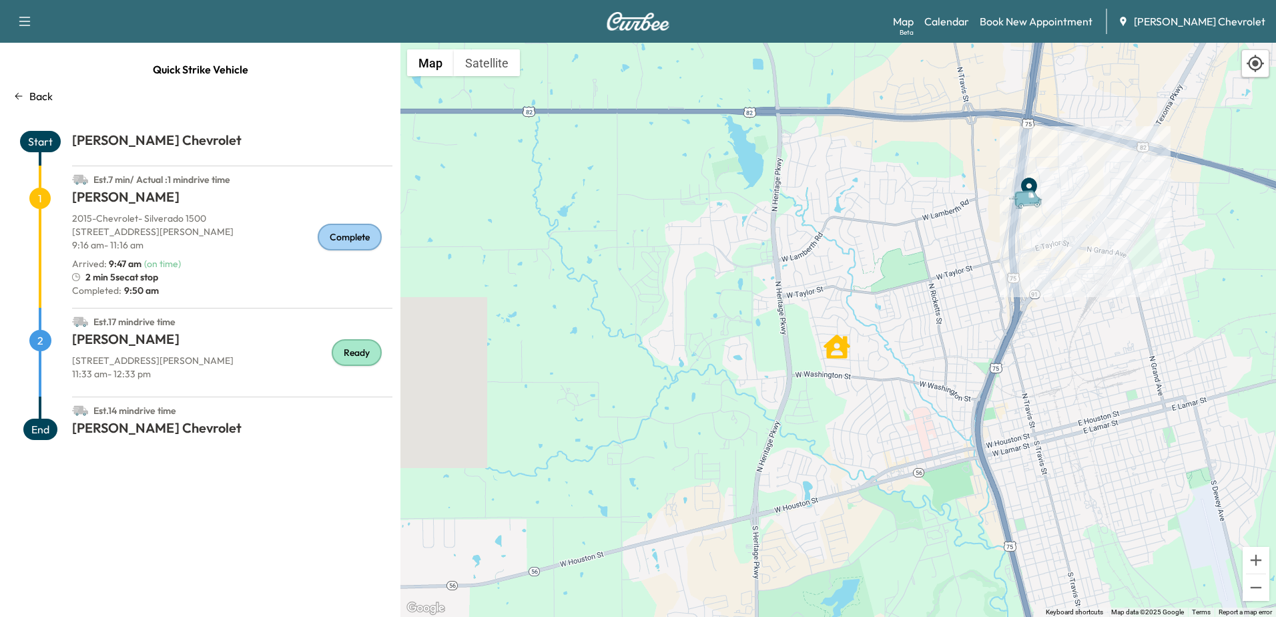
click at [353, 59] on div "Quick Strike Vehicle" at bounding box center [200, 69] width 384 height 27
